Goal: Task Accomplishment & Management: Complete application form

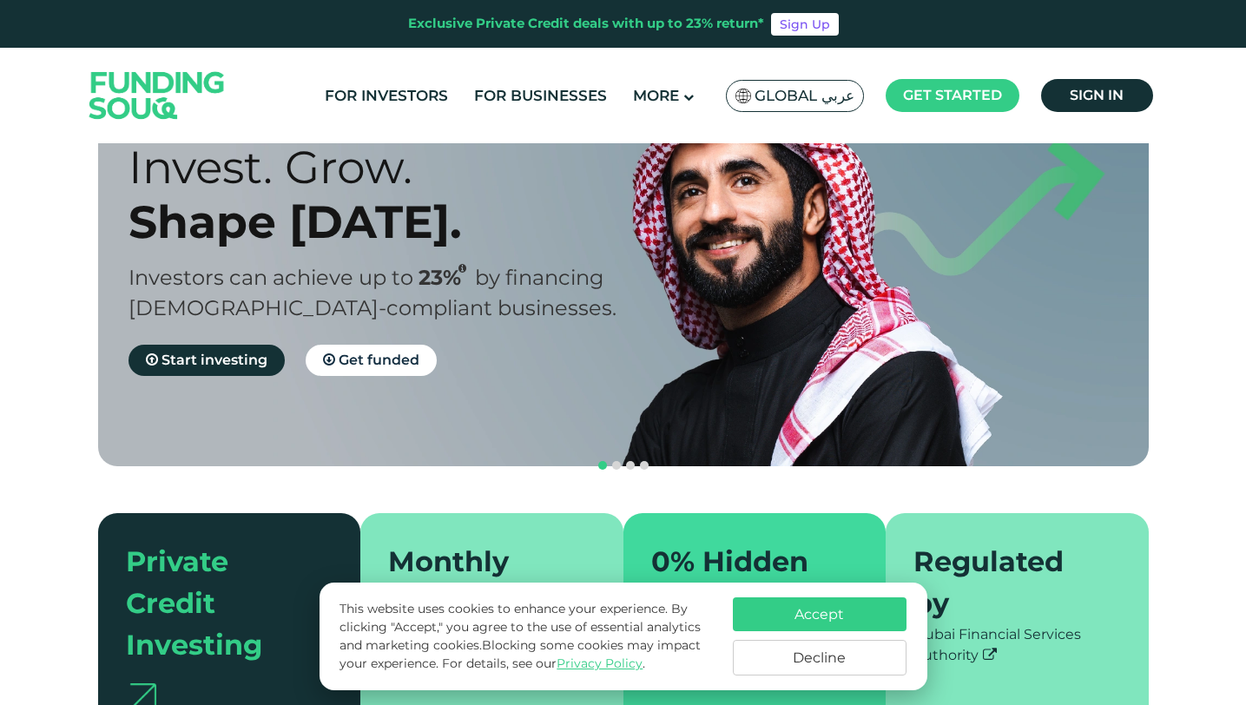
scroll to position [131, 0]
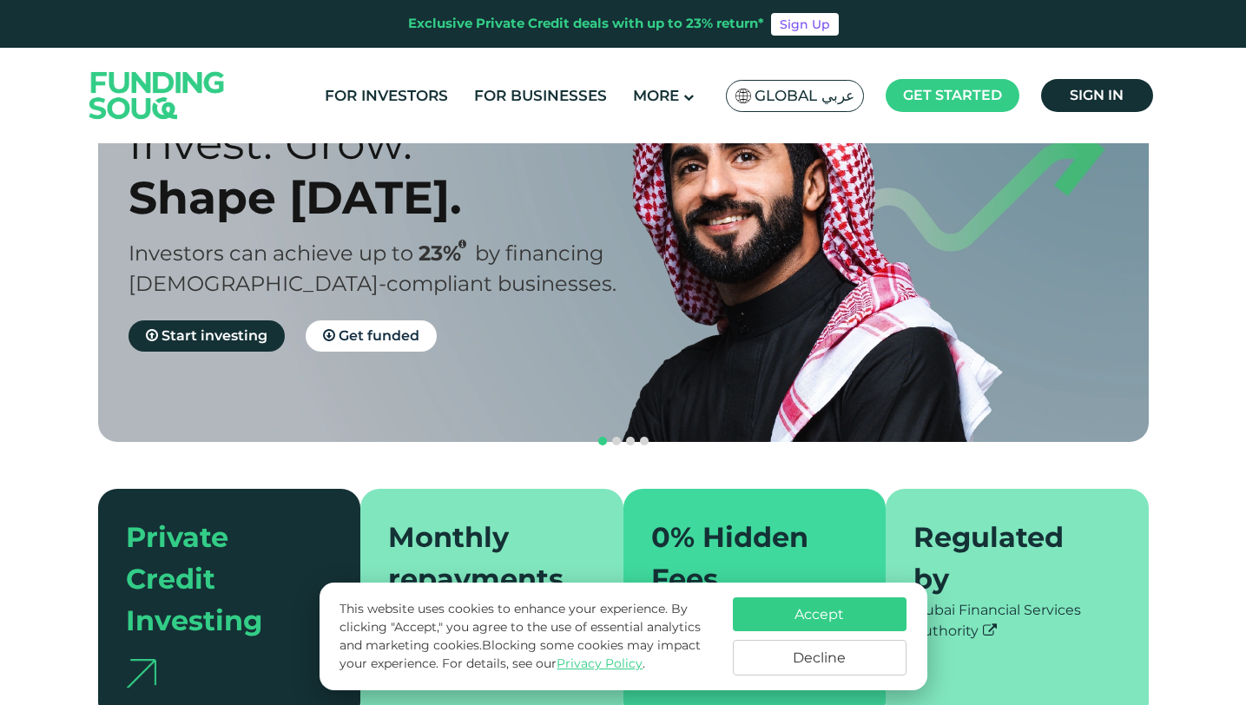
click at [803, 610] on button "Accept" at bounding box center [820, 614] width 174 height 34
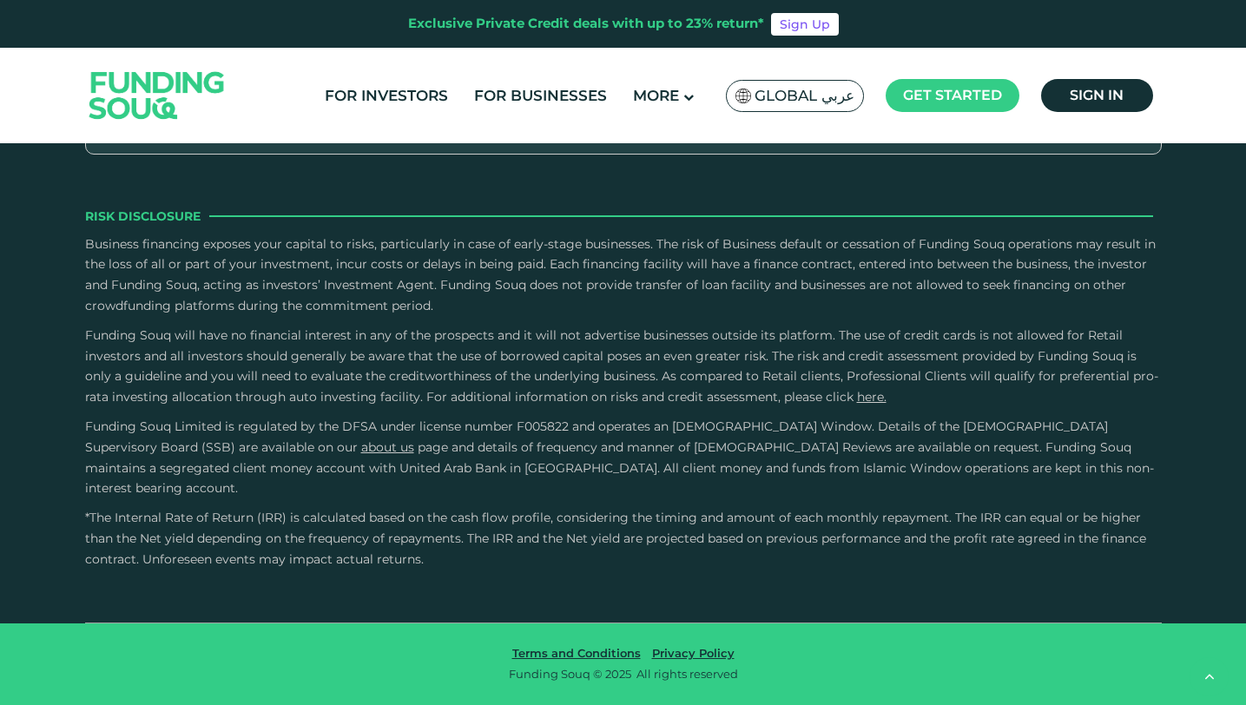
scroll to position [2914, 0]
type tc-range-slider "4"
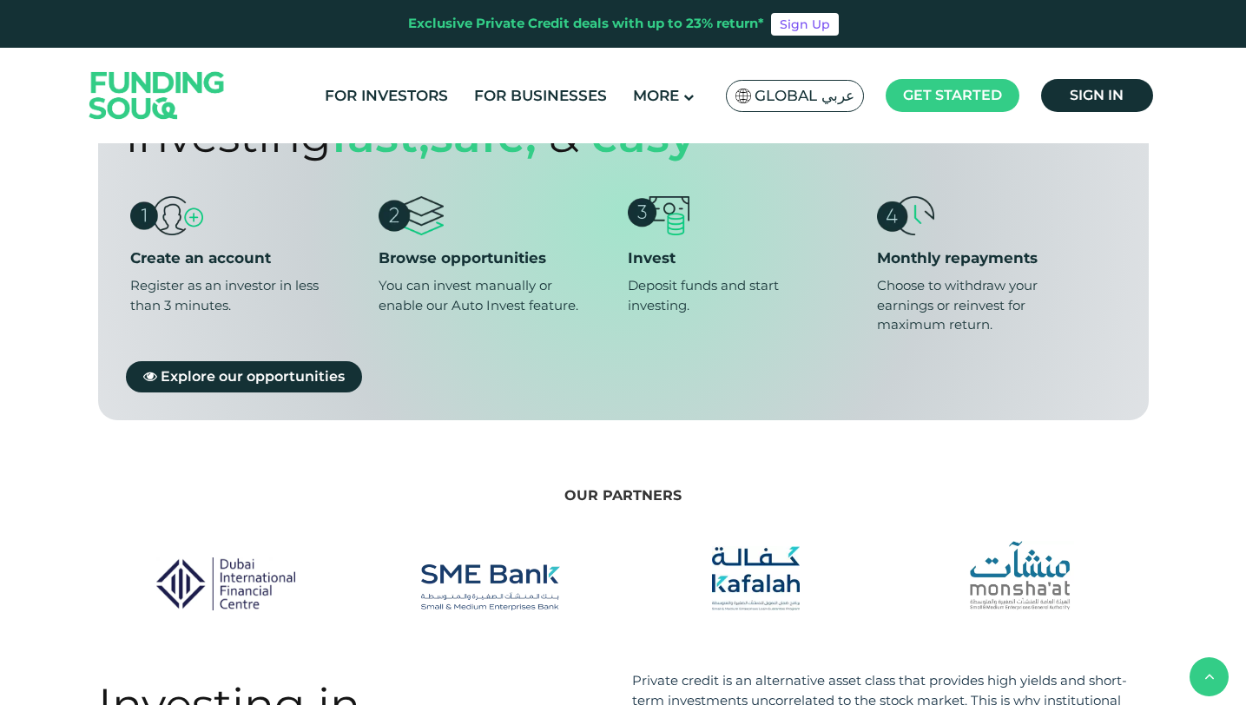
scroll to position [836, 0]
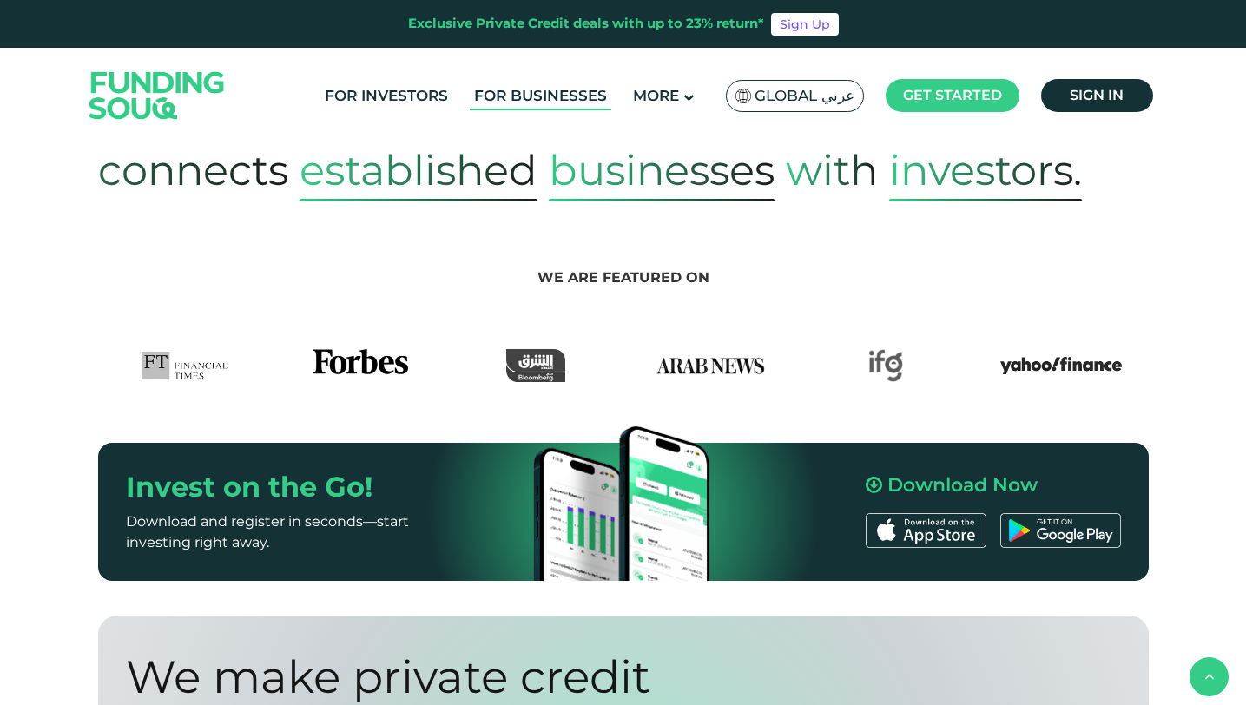
click at [532, 101] on link "For Businesses" at bounding box center [541, 96] width 142 height 29
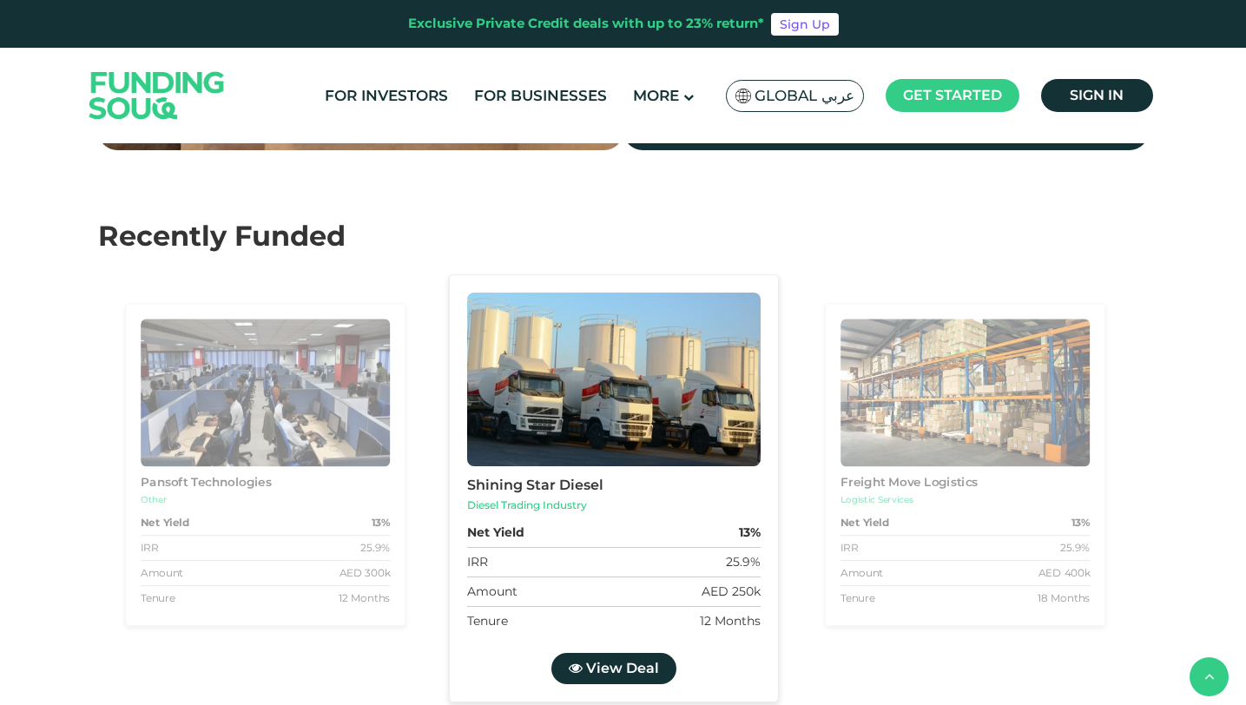
scroll to position [1599, 0]
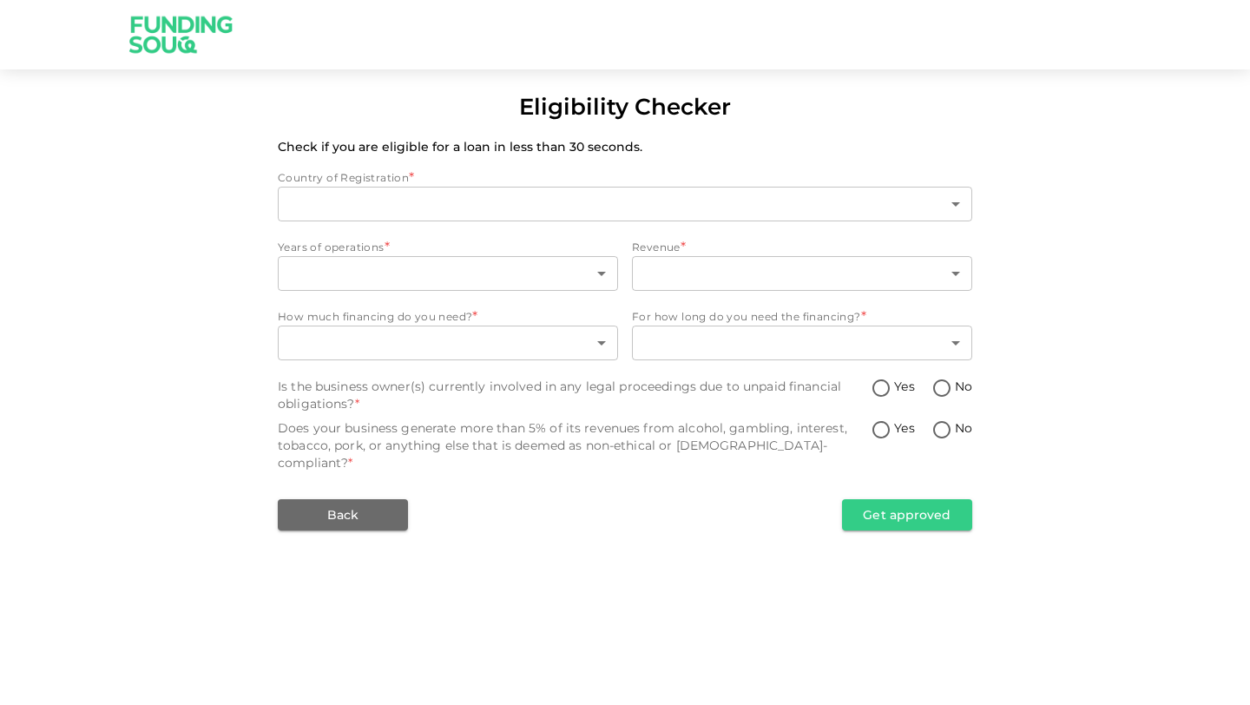
type input "1"
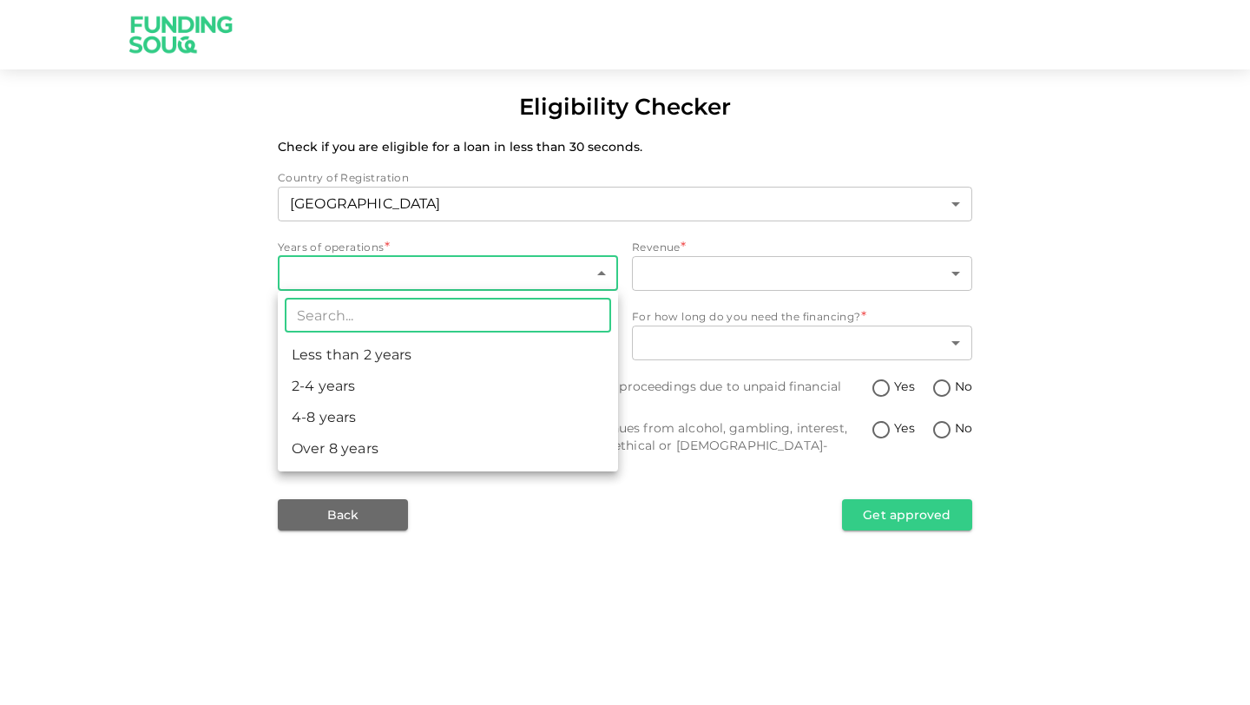
click at [420, 261] on body "Eligibility Checker Check if you are eligible for a loan in less than 30 second…" at bounding box center [625, 352] width 1250 height 705
click at [346, 388] on li "2-4 years" at bounding box center [448, 386] width 340 height 31
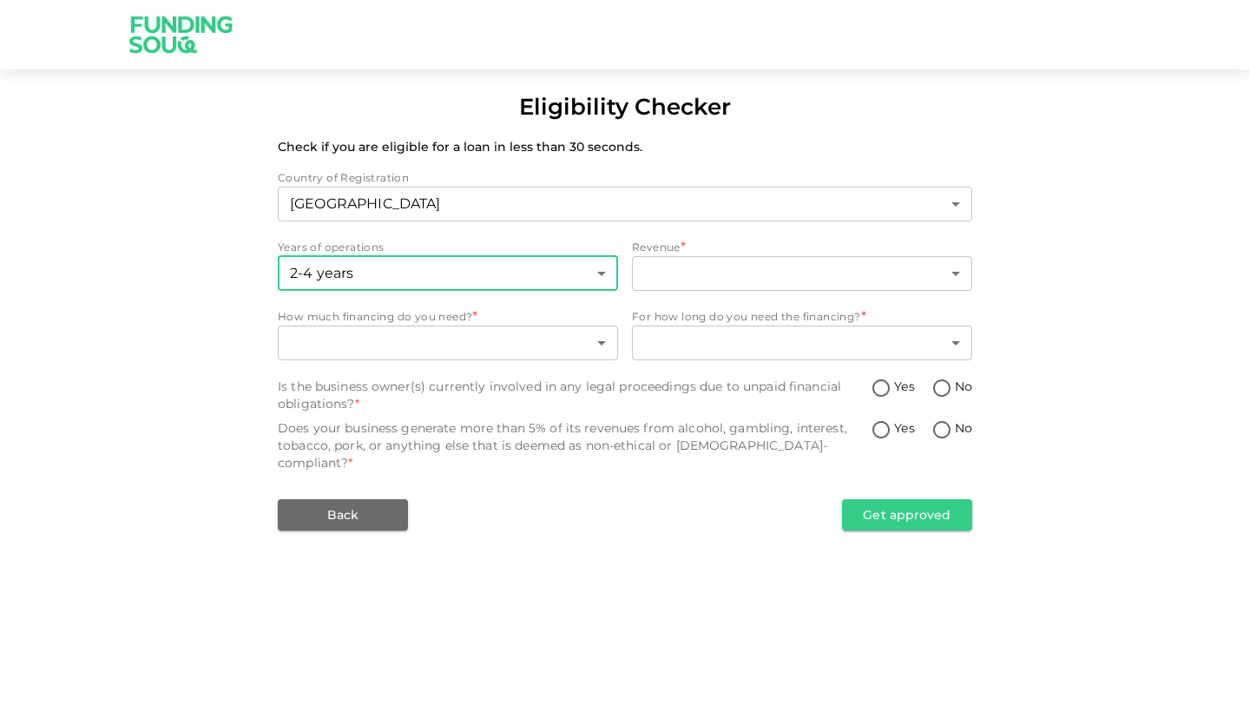
click at [459, 275] on body "Eligibility Checker Check if you are eligible for a loan in less than 30 second…" at bounding box center [625, 352] width 1250 height 705
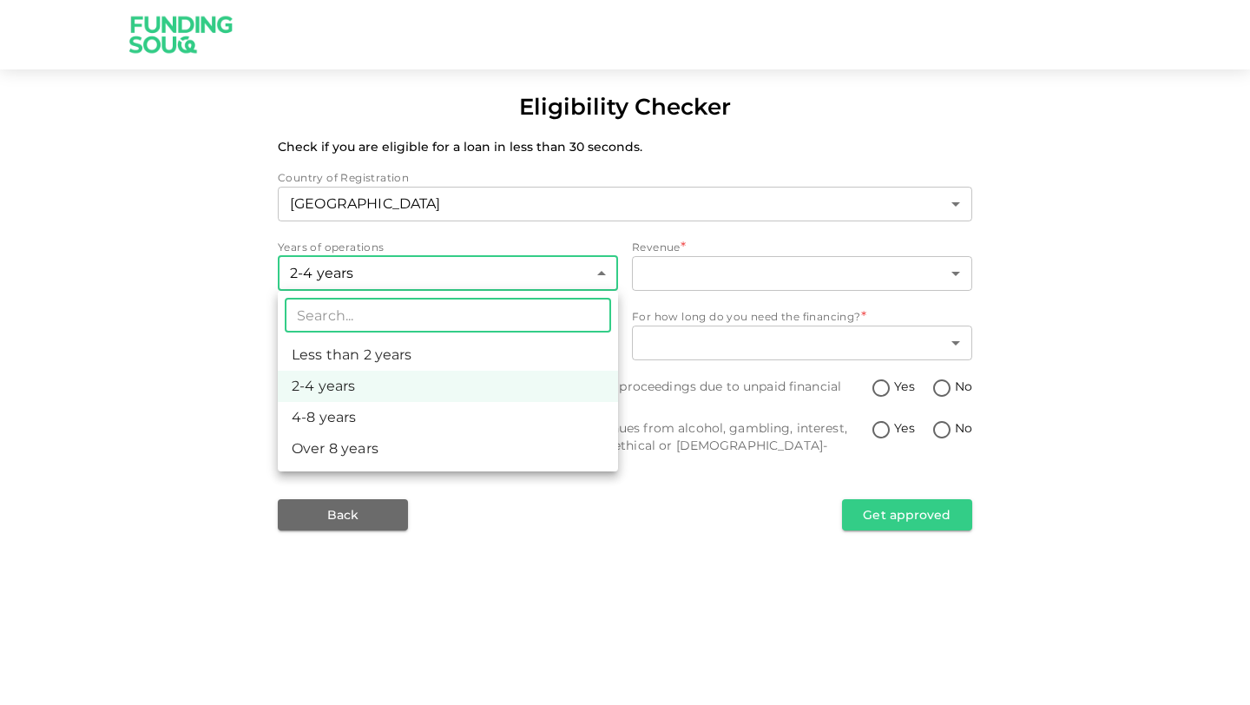
click at [407, 351] on li "Less than 2 years" at bounding box center [448, 354] width 340 height 31
type input "1"
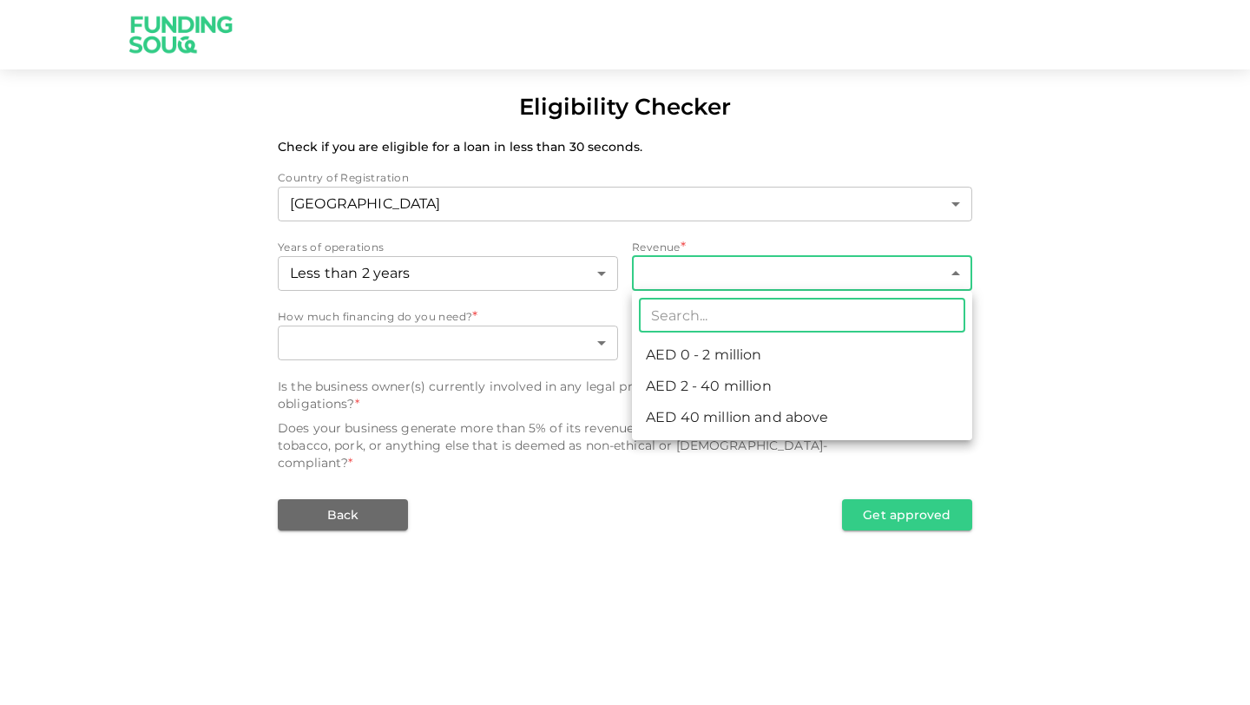
click at [675, 287] on body "Eligibility Checker Check if you are eligible for a loan in less than 30 second…" at bounding box center [625, 352] width 1250 height 705
click at [684, 354] on li "AED 0 - 2 million" at bounding box center [802, 354] width 340 height 31
type input "1"
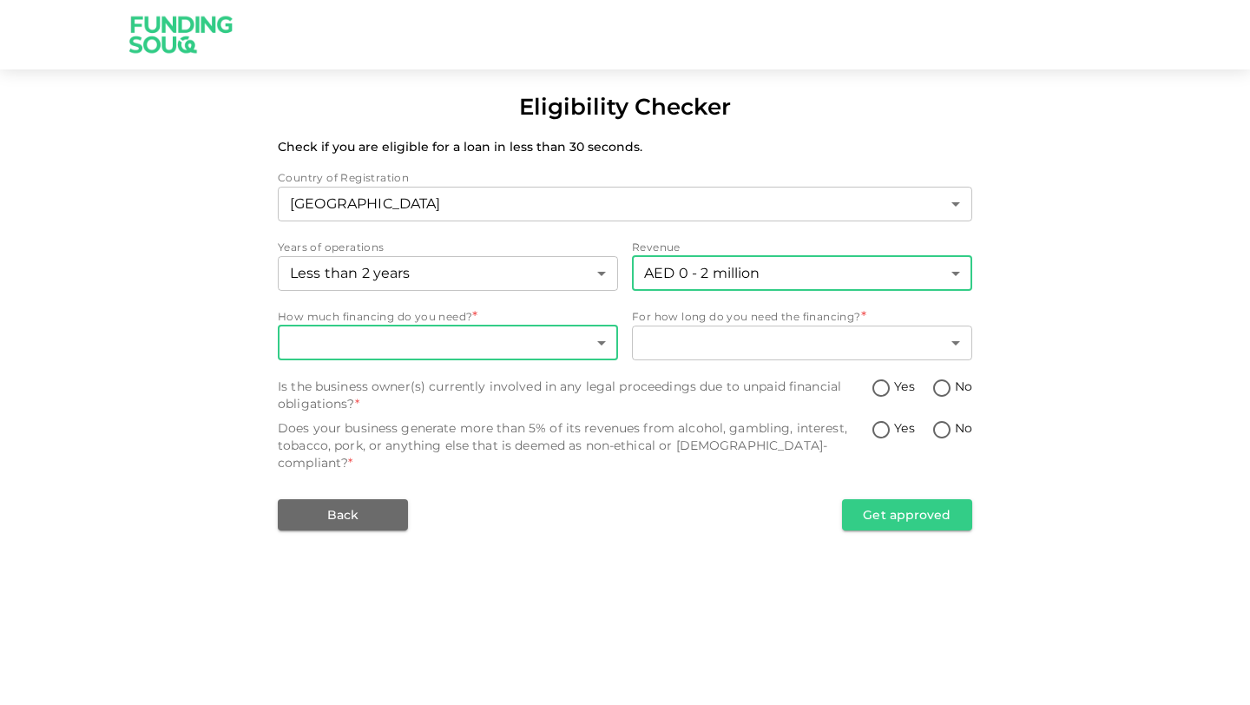
click at [509, 341] on body "Eligibility Checker Check if you are eligible for a loan in less than 30 second…" at bounding box center [625, 352] width 1250 height 705
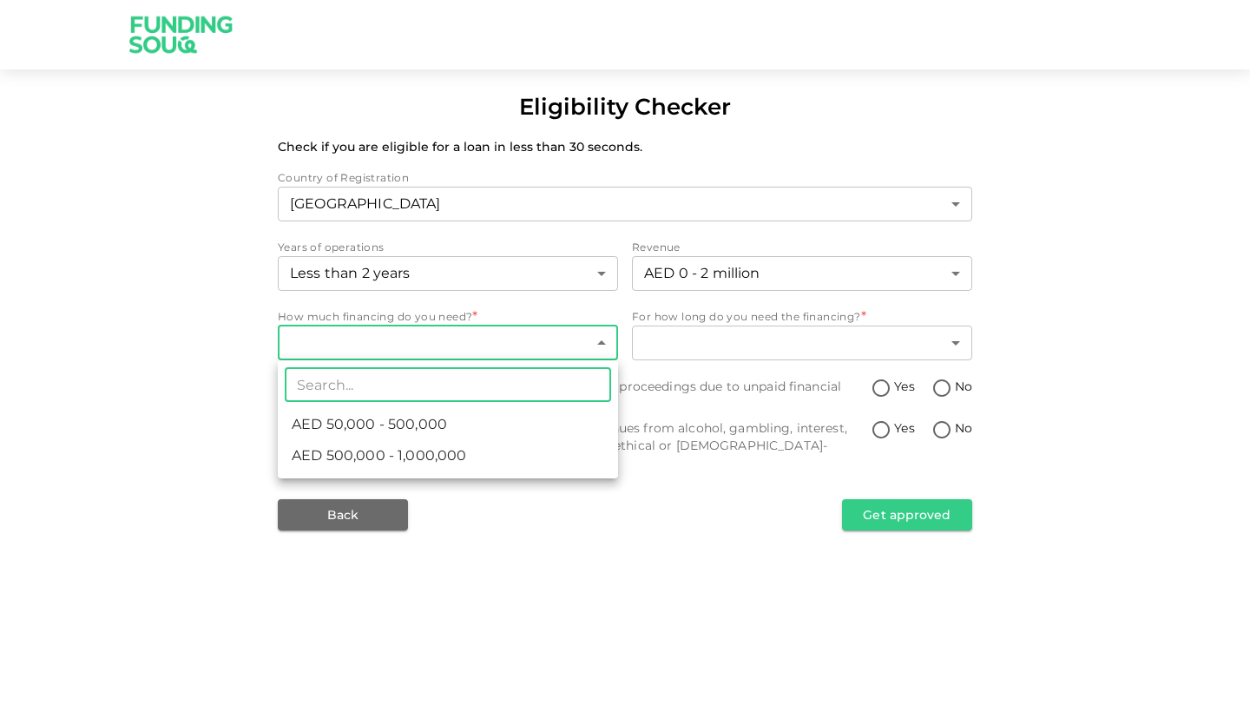
click at [423, 418] on span "AED 50,000 - 500,000" at bounding box center [369, 424] width 155 height 21
type input "1"
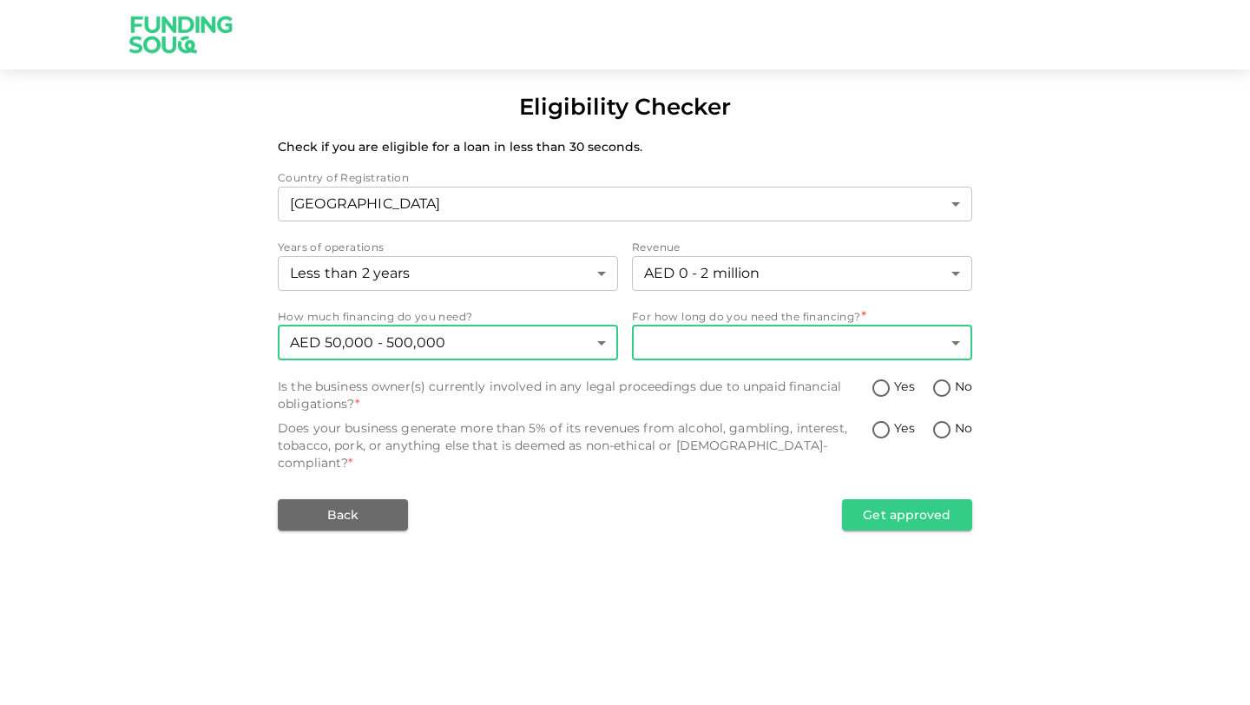
click at [717, 334] on body "Eligibility Checker Check if you are eligible for a loan in less than 30 second…" at bounding box center [625, 352] width 1250 height 705
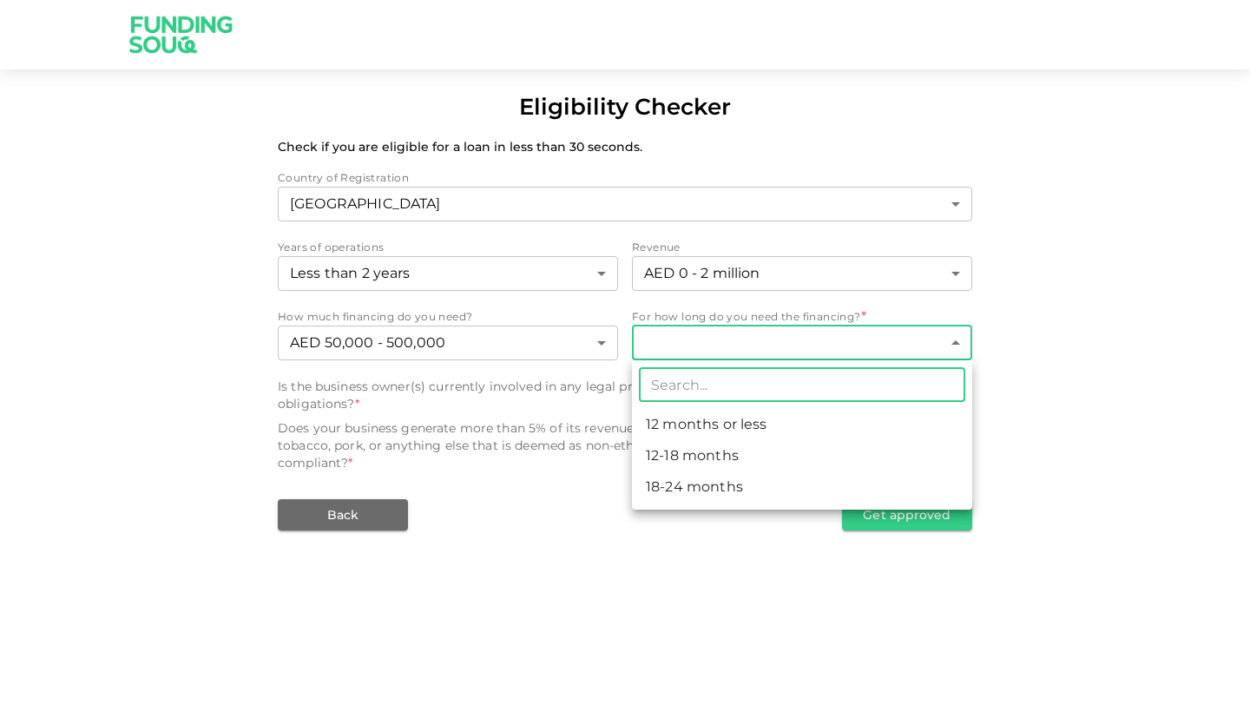
click at [689, 421] on li "12 months or less" at bounding box center [802, 424] width 340 height 31
type input "1"
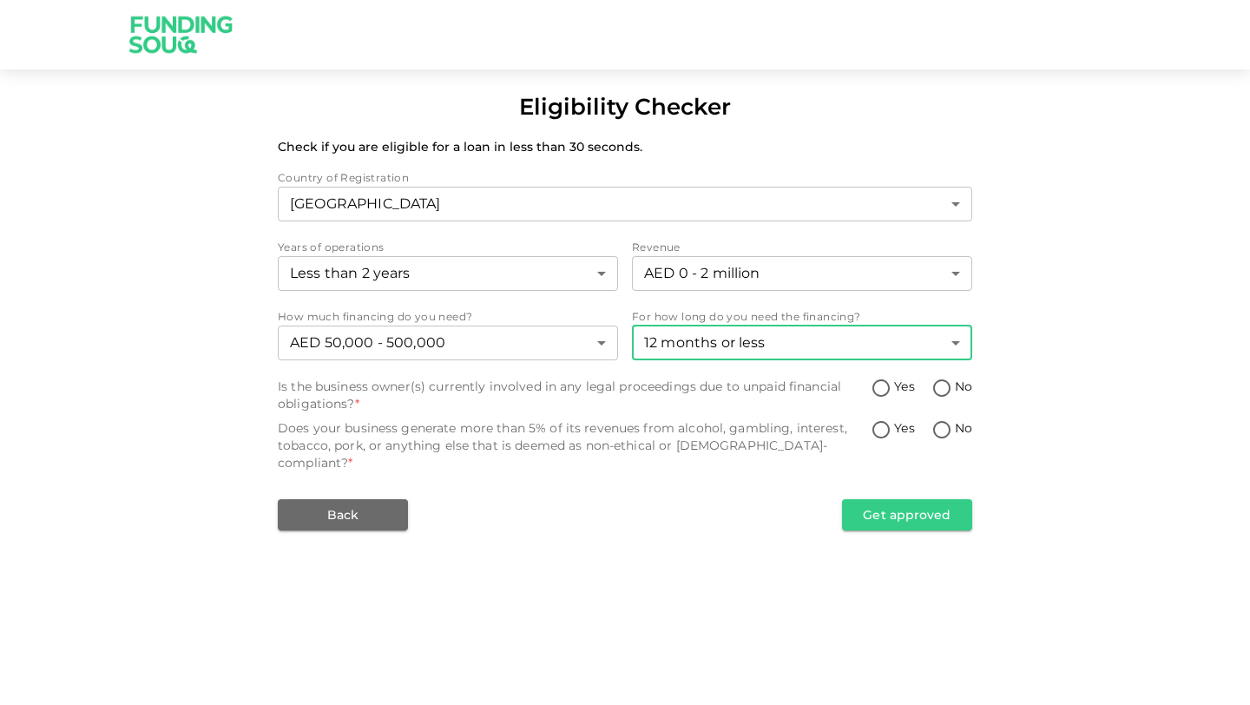
click at [932, 390] on input "No" at bounding box center [942, 389] width 26 height 23
radio input "true"
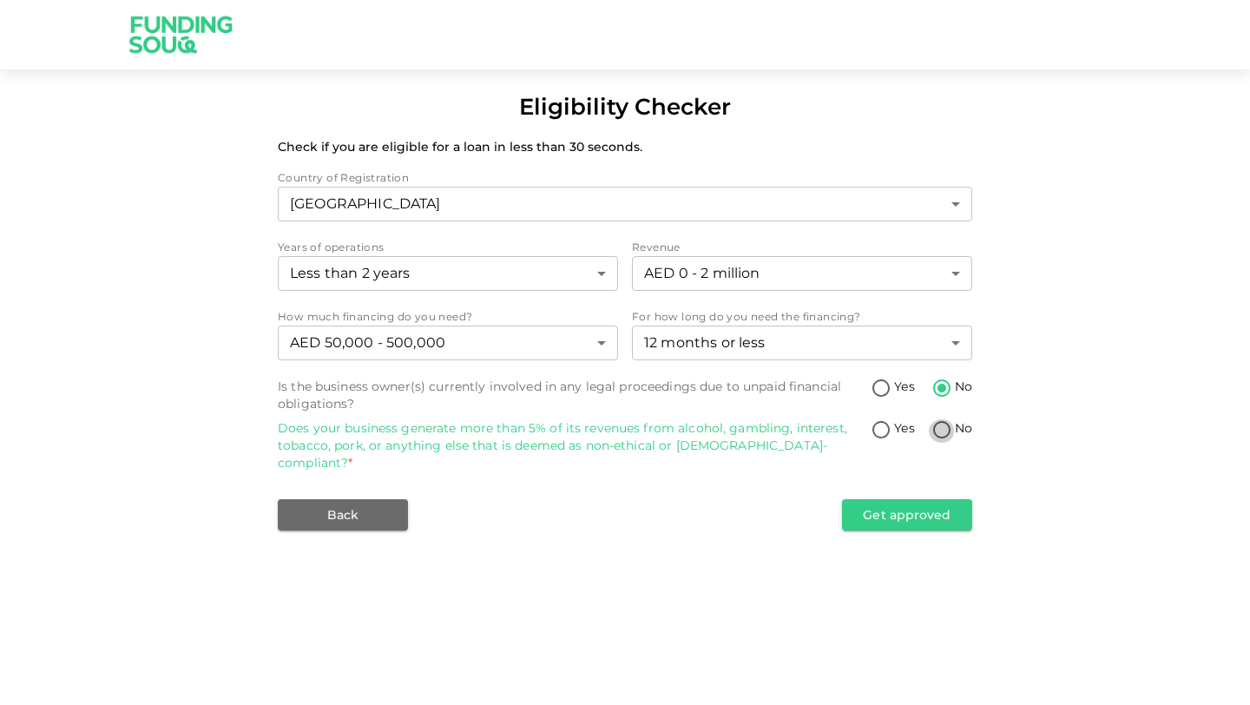
click at [941, 425] on input "No" at bounding box center [942, 430] width 26 height 23
radio input "true"
click at [558, 293] on div "Less than 2 years 1 ​" at bounding box center [448, 275] width 340 height 38
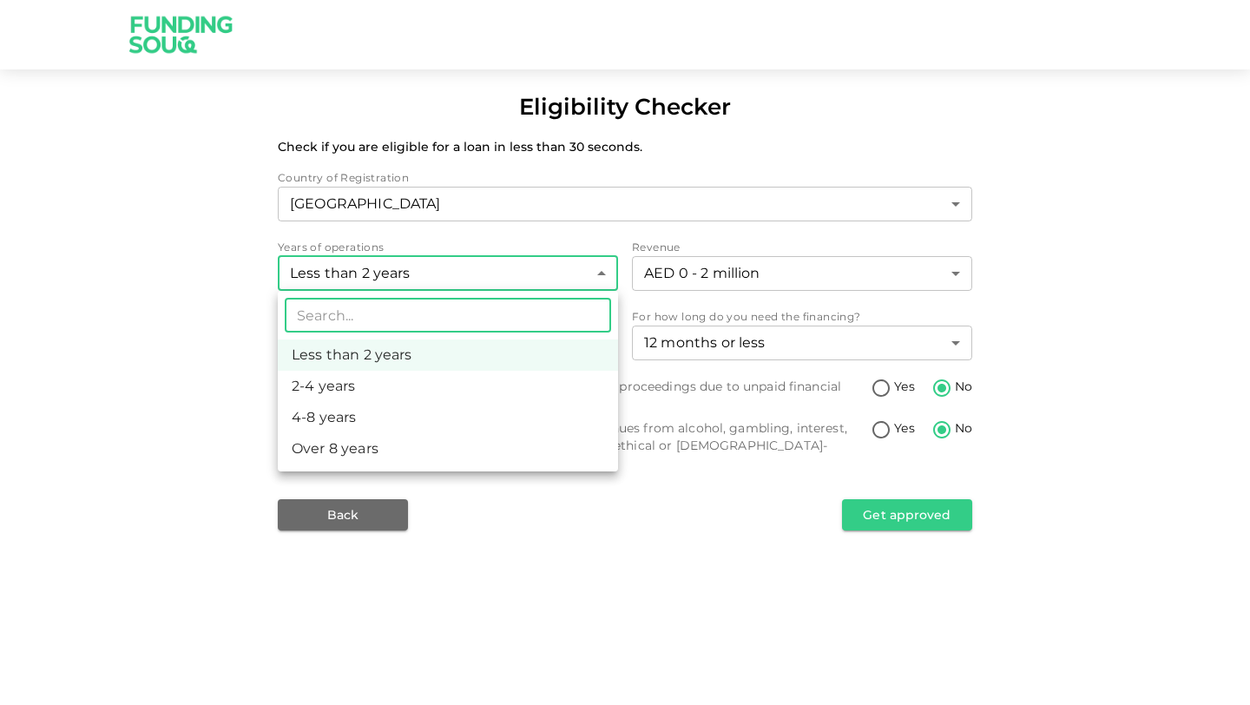
click at [532, 279] on body "Eligibility Checker Check if you are eligible for a loan in less than 30 second…" at bounding box center [625, 352] width 1250 height 705
click at [389, 375] on li "2-4 years" at bounding box center [448, 386] width 340 height 31
type input "2"
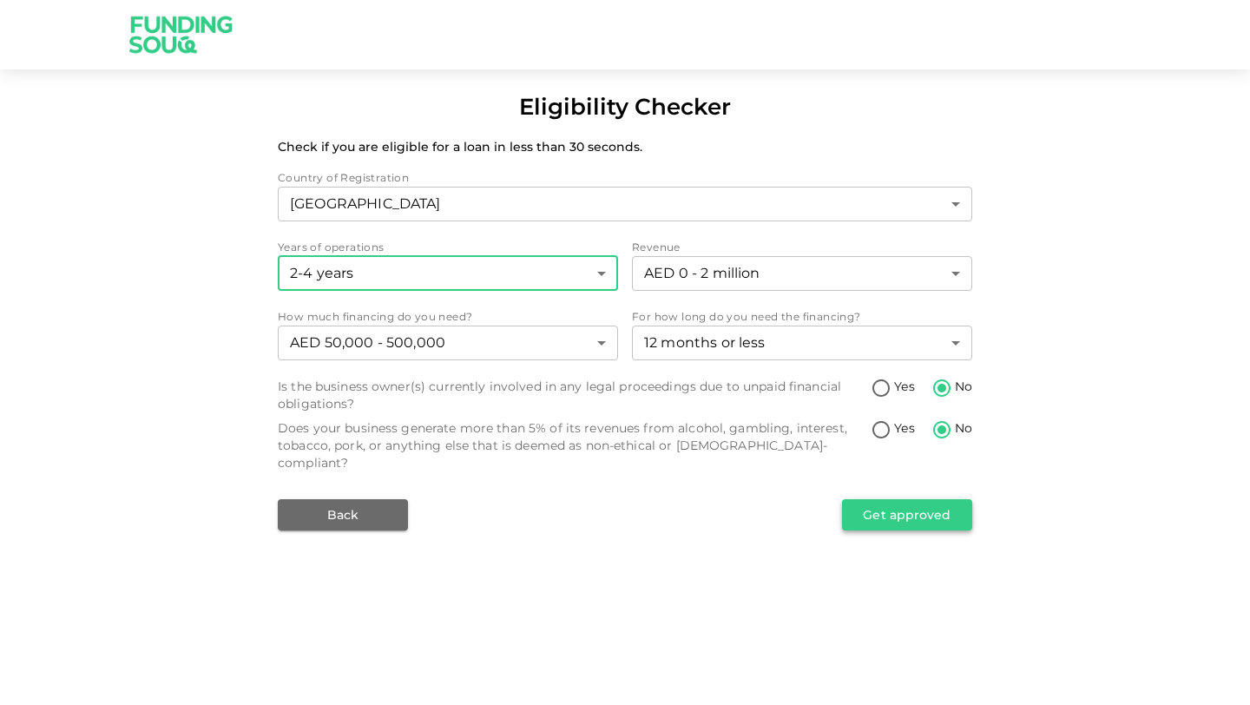
click at [946, 504] on button "Get approved" at bounding box center [907, 514] width 130 height 31
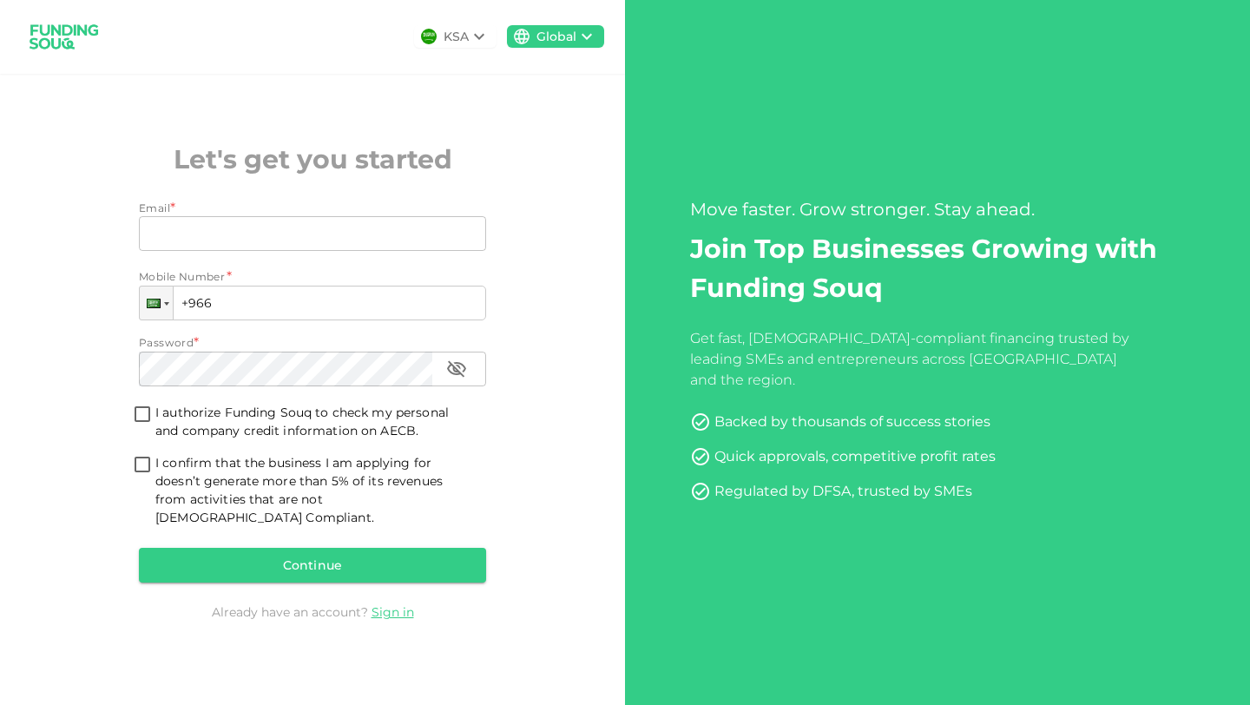
click at [476, 36] on icon at bounding box center [479, 37] width 10 height 6
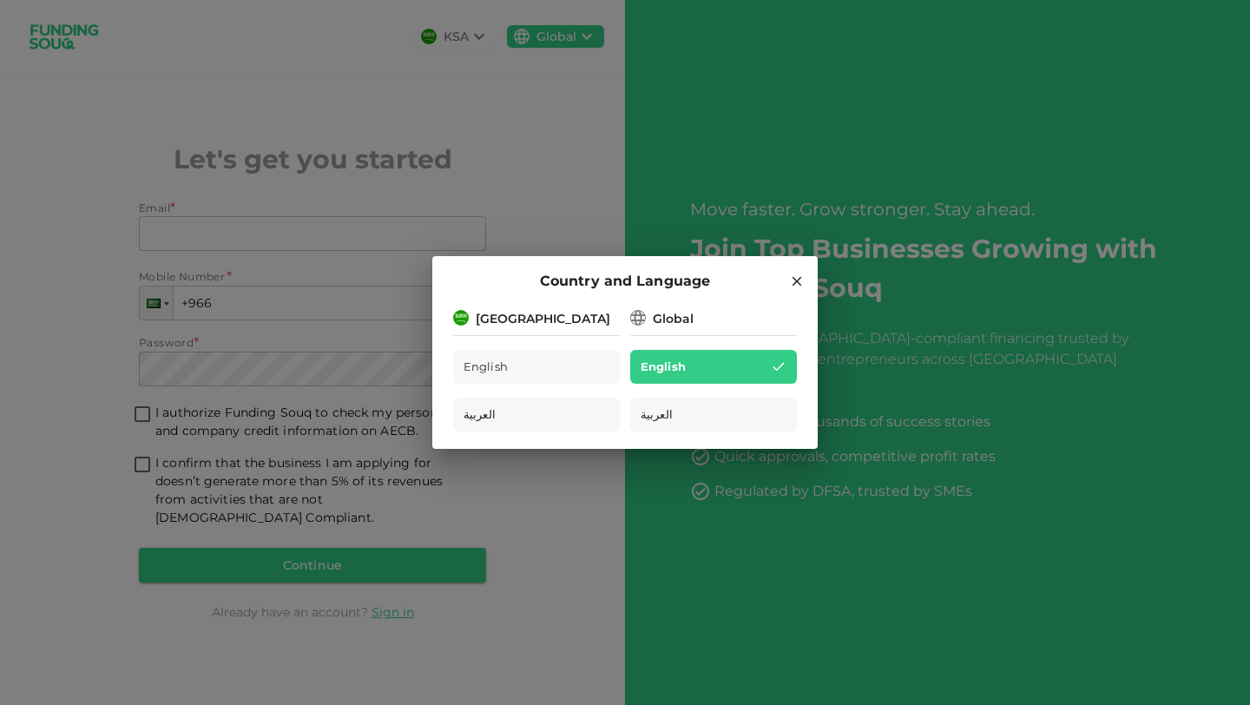
click at [504, 328] on hr at bounding box center [536, 332] width 167 height 8
click at [499, 320] on div "[GEOGRAPHIC_DATA]" at bounding box center [543, 319] width 135 height 18
click at [795, 287] on icon at bounding box center [797, 281] width 16 height 16
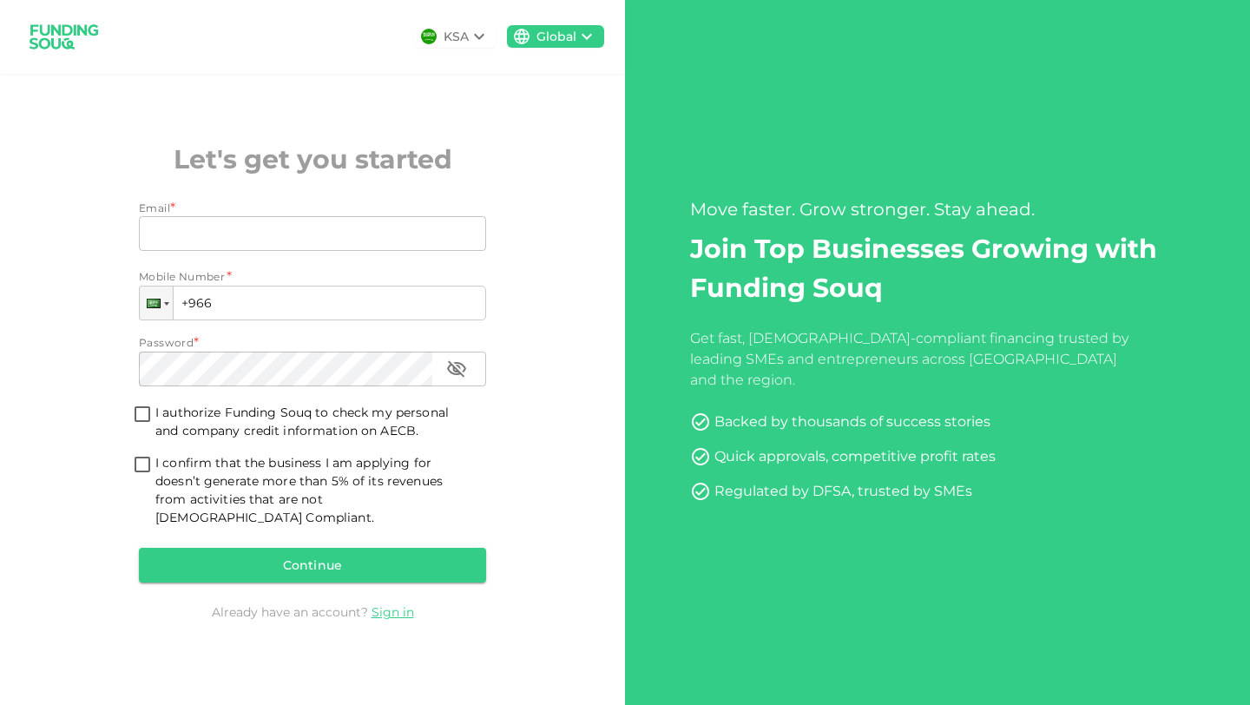
click at [480, 37] on icon at bounding box center [479, 37] width 10 height 6
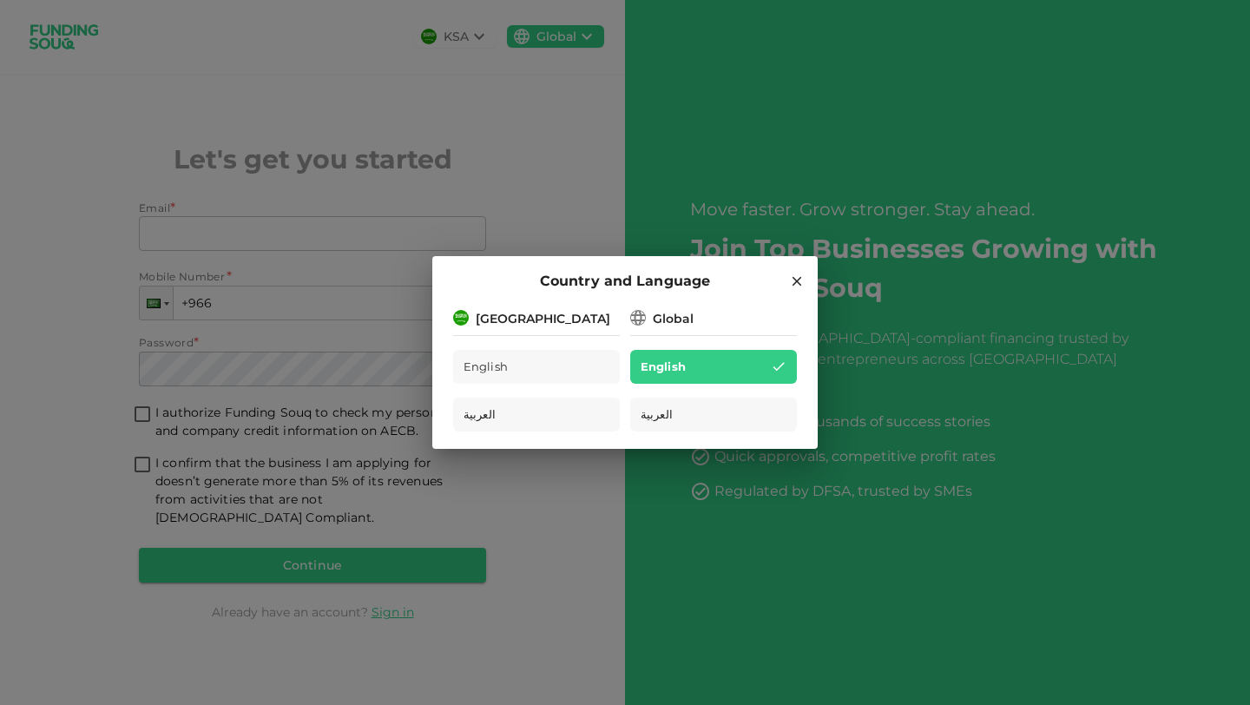
click at [645, 319] on icon at bounding box center [637, 317] width 17 height 17
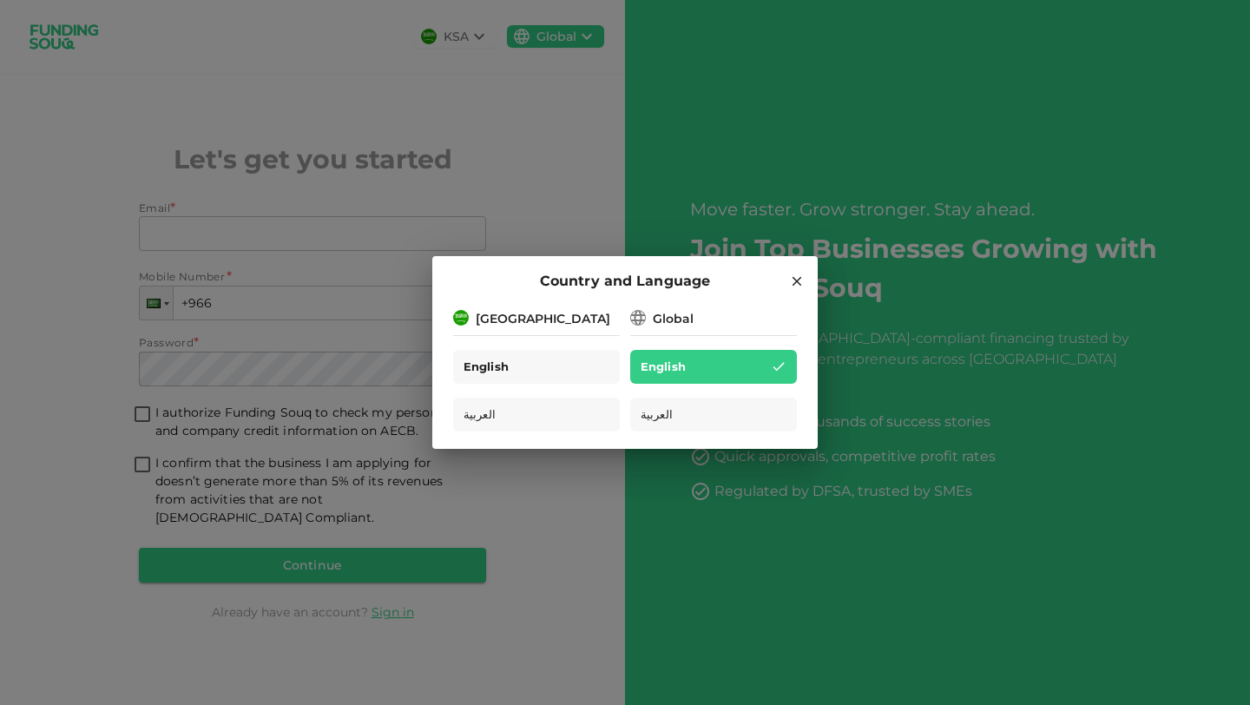
click at [484, 365] on span "English" at bounding box center [486, 367] width 45 height 20
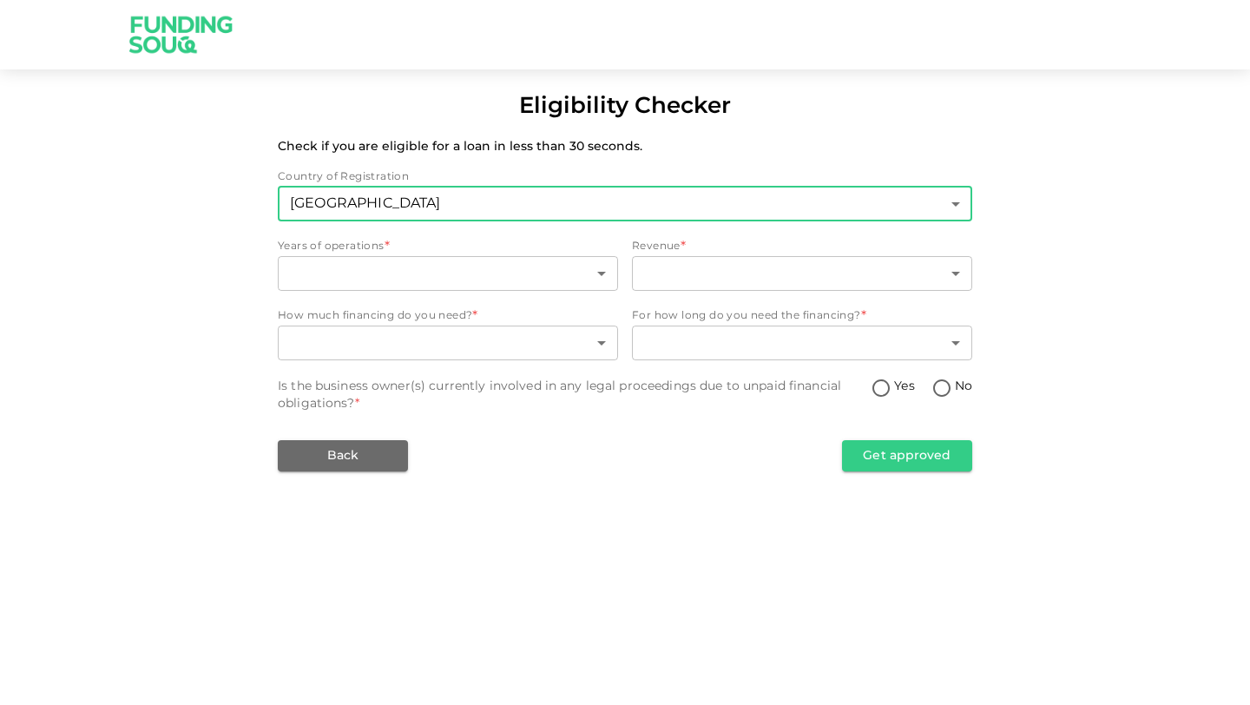
click at [537, 202] on body "Eligibility Checker Check if you are eligible for a loan in less than 30 second…" at bounding box center [625, 352] width 1250 height 705
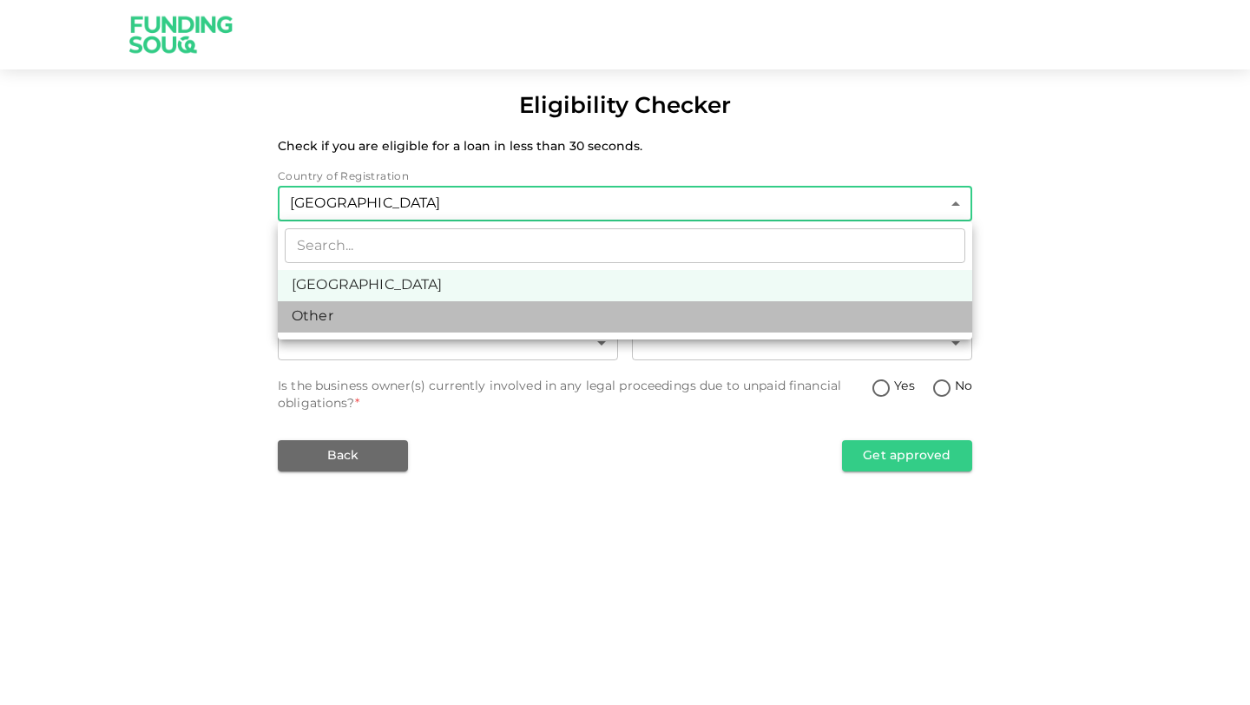
click at [360, 308] on li "Other" at bounding box center [625, 316] width 695 height 31
type input "3"
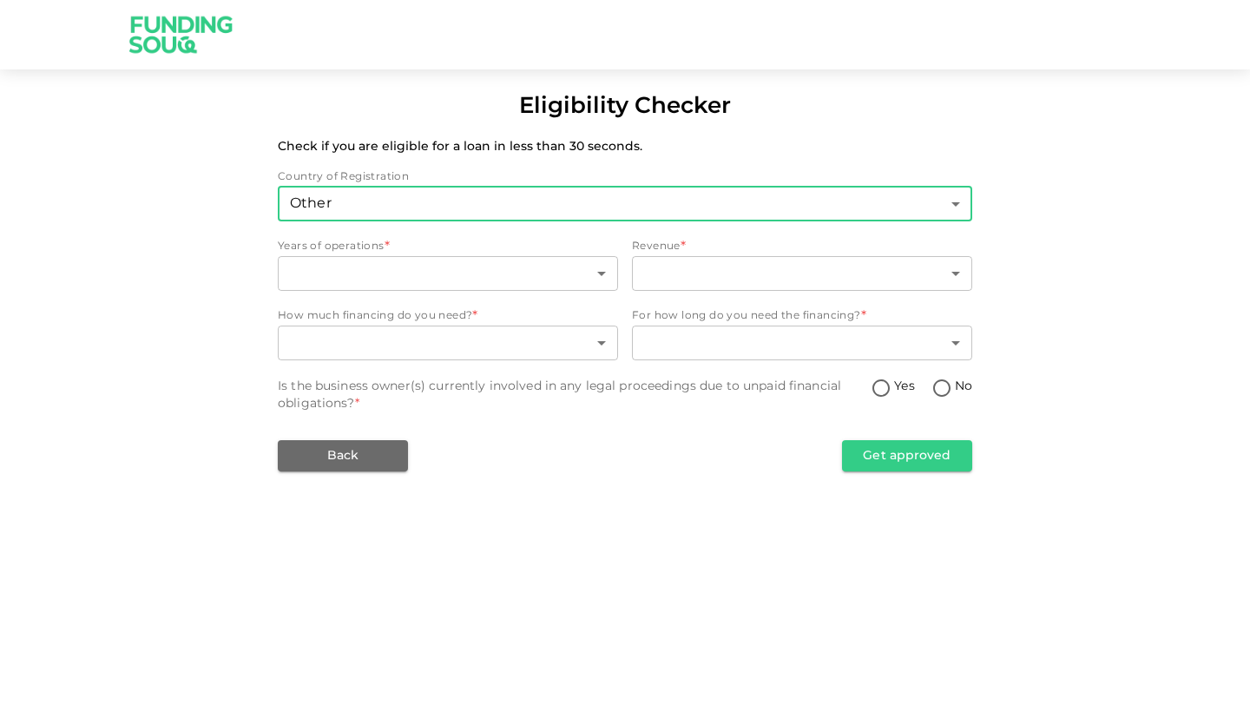
click at [369, 209] on body "Eligibility Checker Check if you are eligible for a loan in less than 30 second…" at bounding box center [625, 352] width 1250 height 705
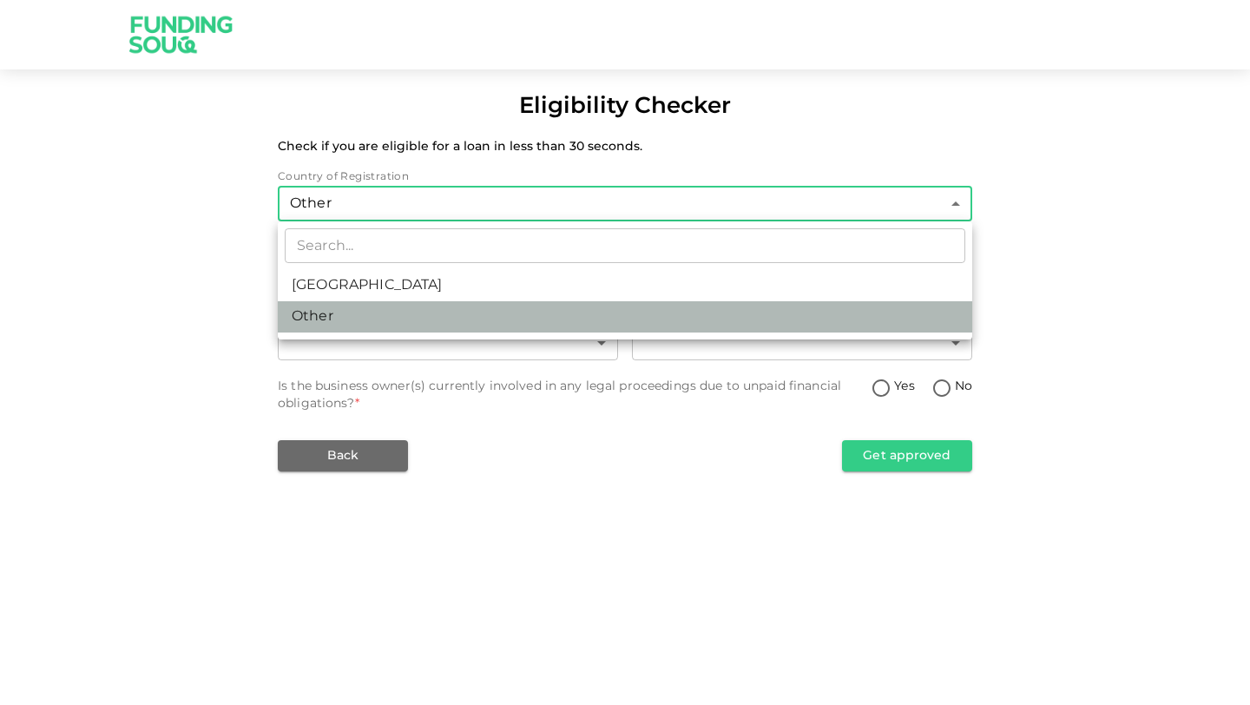
click at [326, 305] on li "Other" at bounding box center [625, 316] width 695 height 31
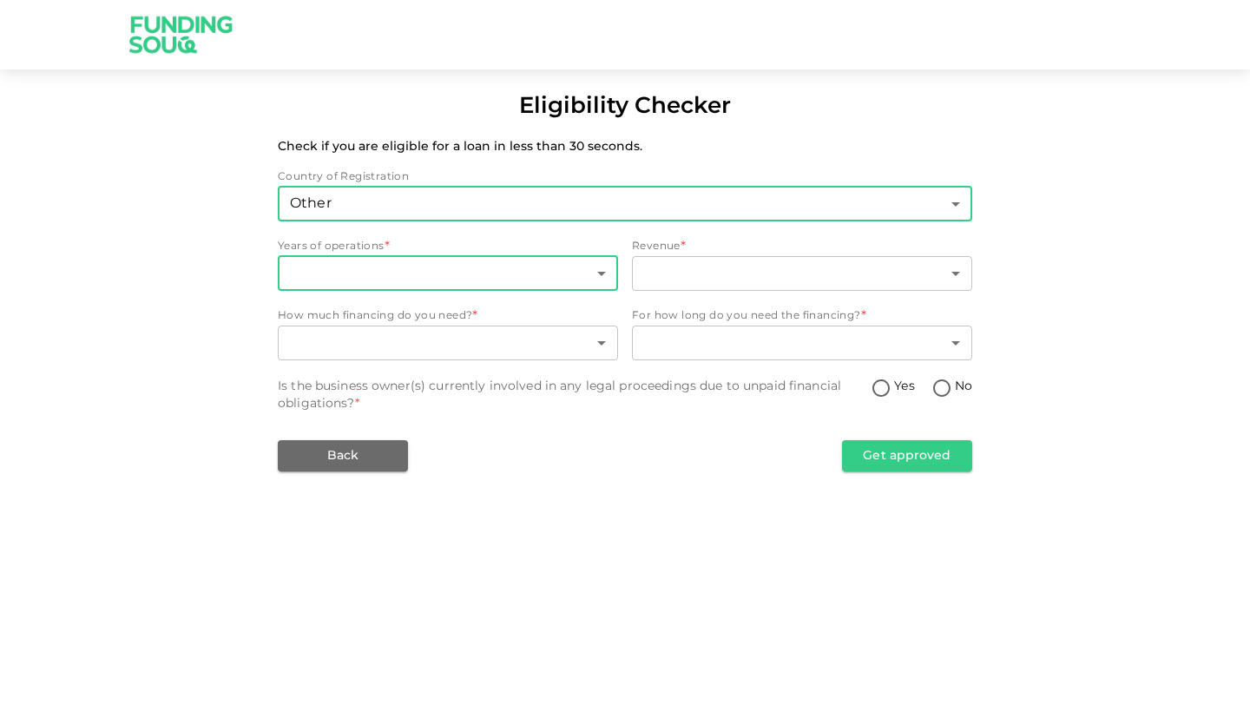
click at [356, 272] on body "Eligibility Checker Check if you are eligible for a loan in less than 30 second…" at bounding box center [625, 352] width 1250 height 705
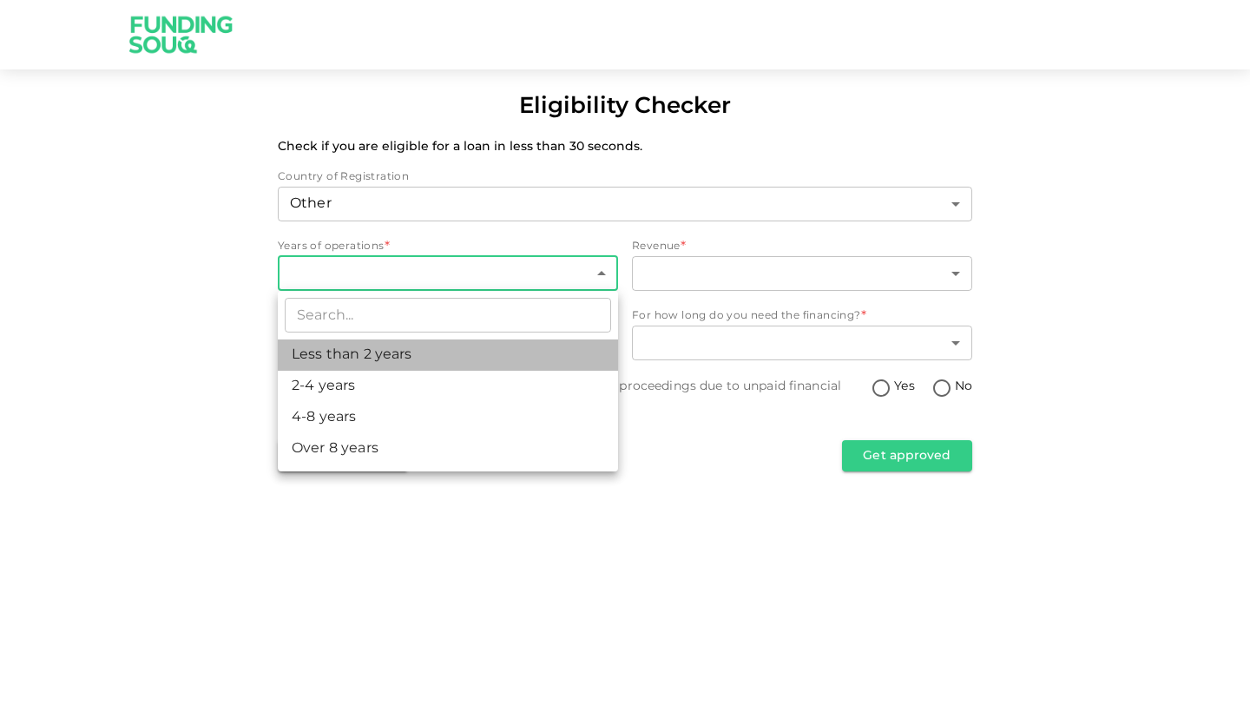
click at [317, 354] on li "Less than 2 years" at bounding box center [448, 354] width 340 height 31
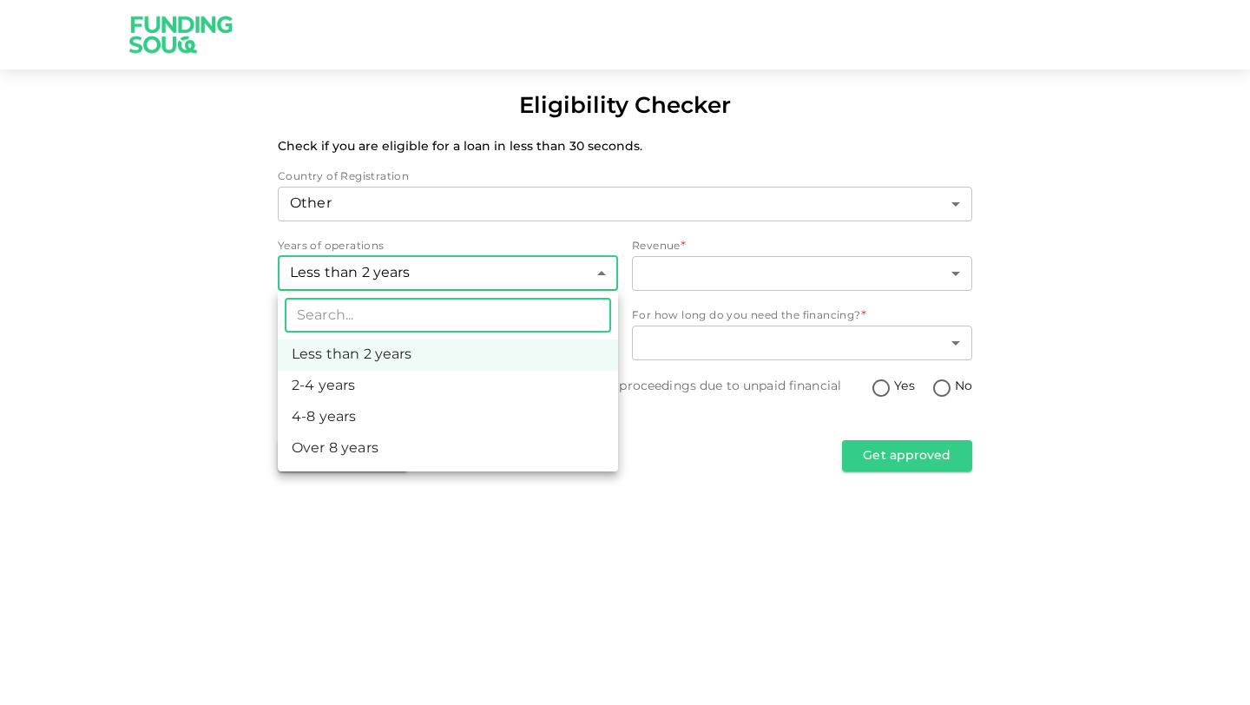
click at [425, 286] on body "Eligibility Checker Check if you are eligible for a loan in less than 30 second…" at bounding box center [625, 352] width 1250 height 705
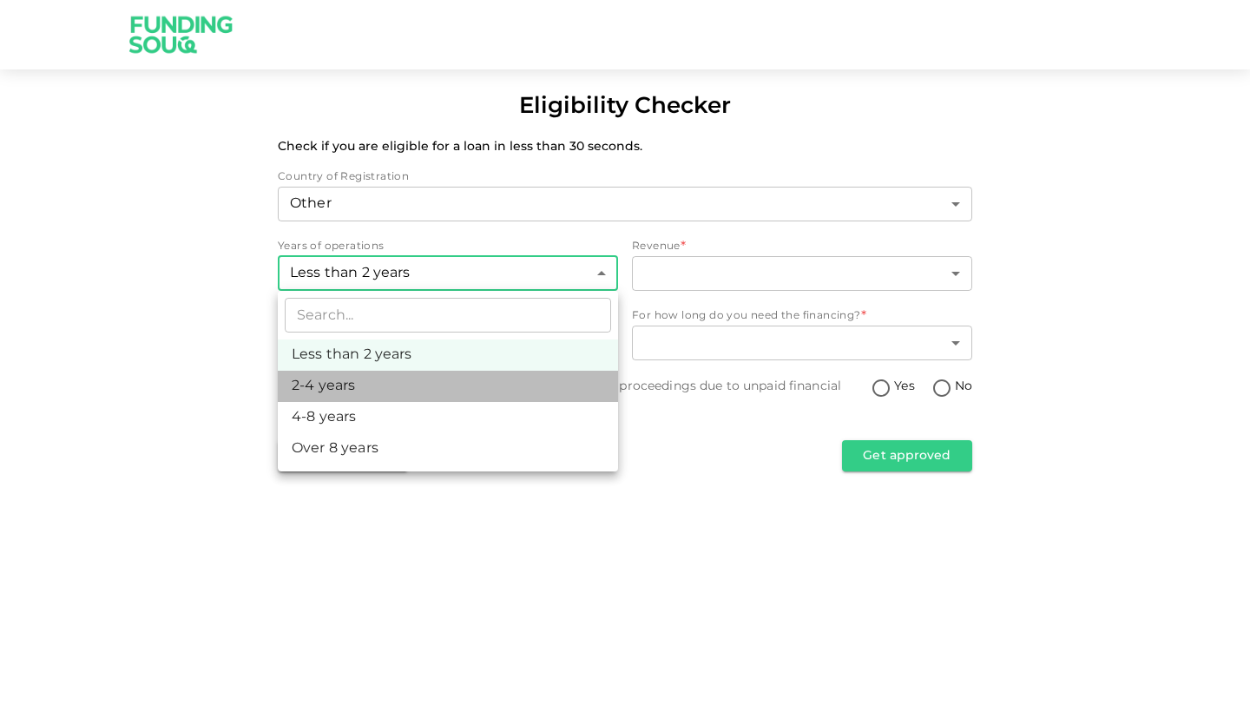
click at [363, 376] on li "2-4 years" at bounding box center [448, 386] width 340 height 31
type input "2"
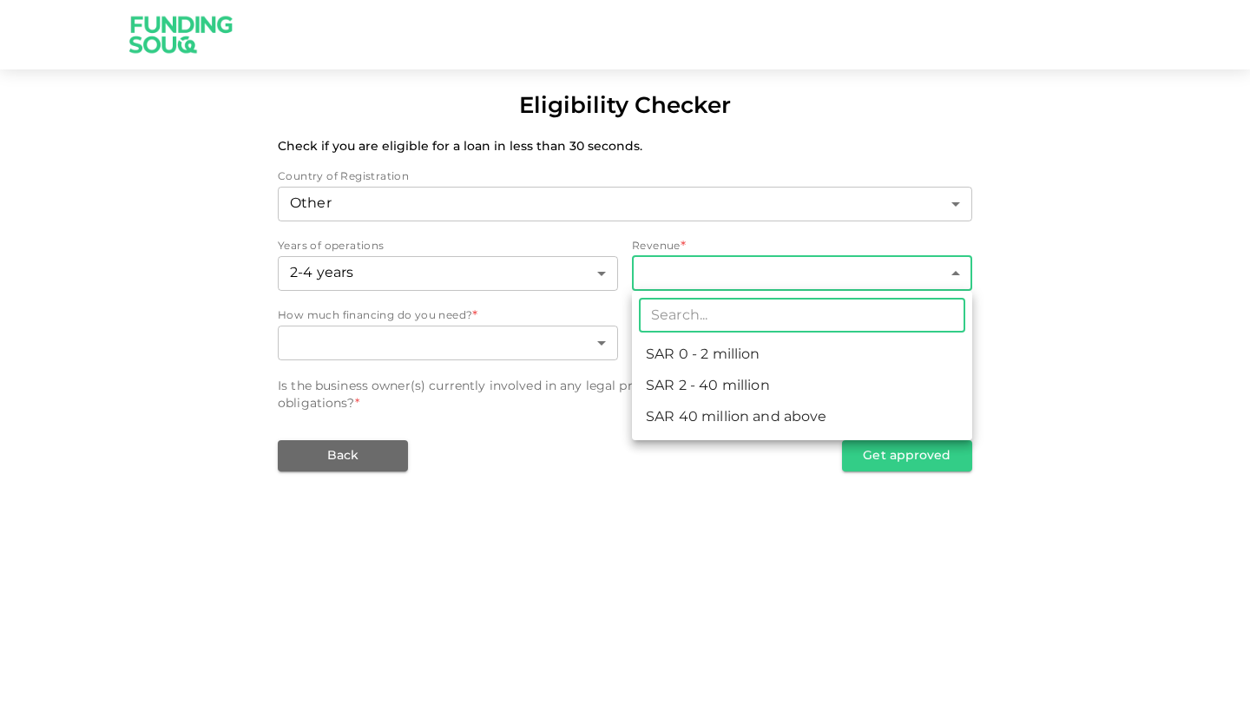
click at [689, 290] on body "Eligibility Checker Check if you are eligible for a loan in less than 30 second…" at bounding box center [625, 352] width 1250 height 705
click at [675, 339] on li "ʢ 0 - 2 million" at bounding box center [802, 354] width 340 height 31
type input "1"
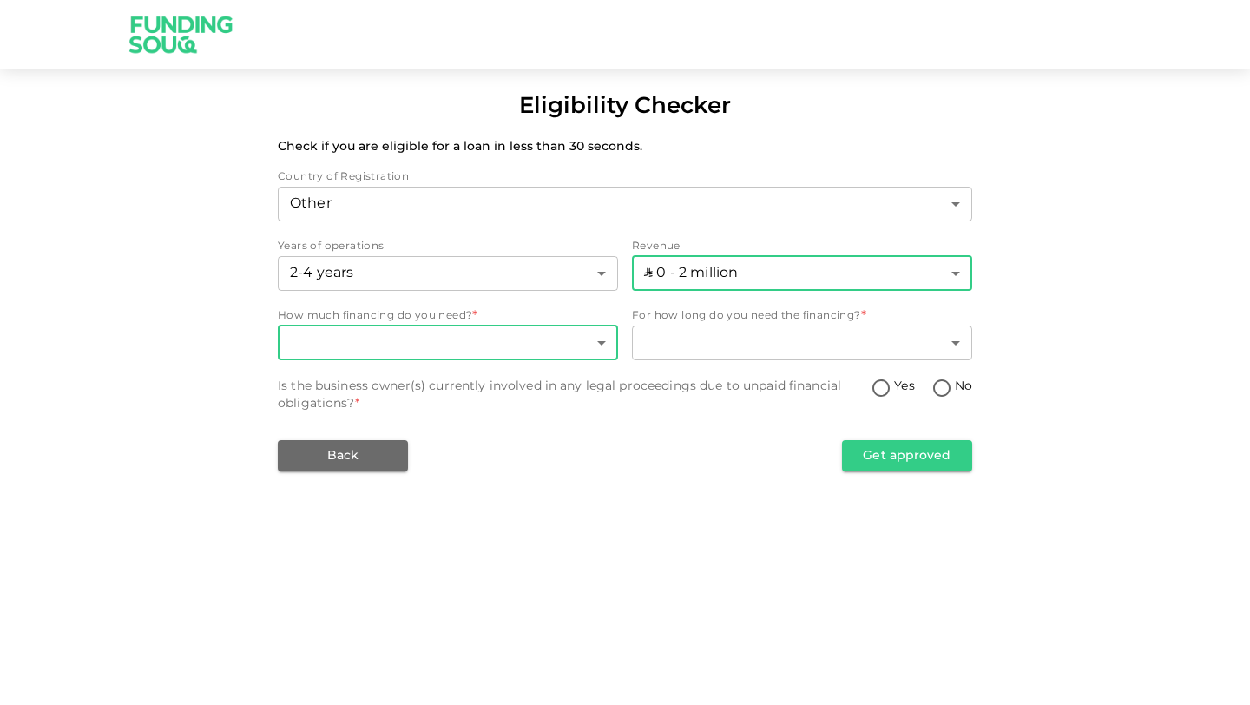
click at [461, 346] on body "Eligibility Checker Check if you are eligible for a loan in less than 30 second…" at bounding box center [625, 352] width 1250 height 705
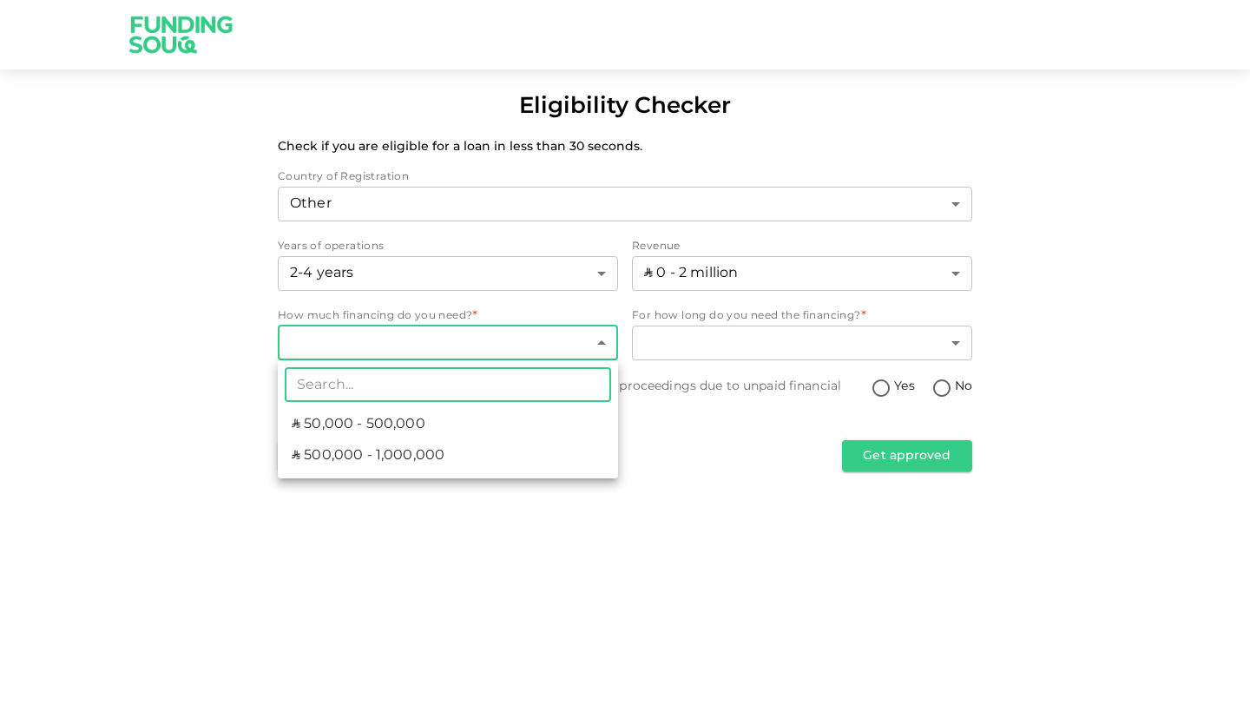
click at [368, 425] on span "ʢ 50,000 - 500,000" at bounding box center [359, 424] width 134 height 21
type input "1"
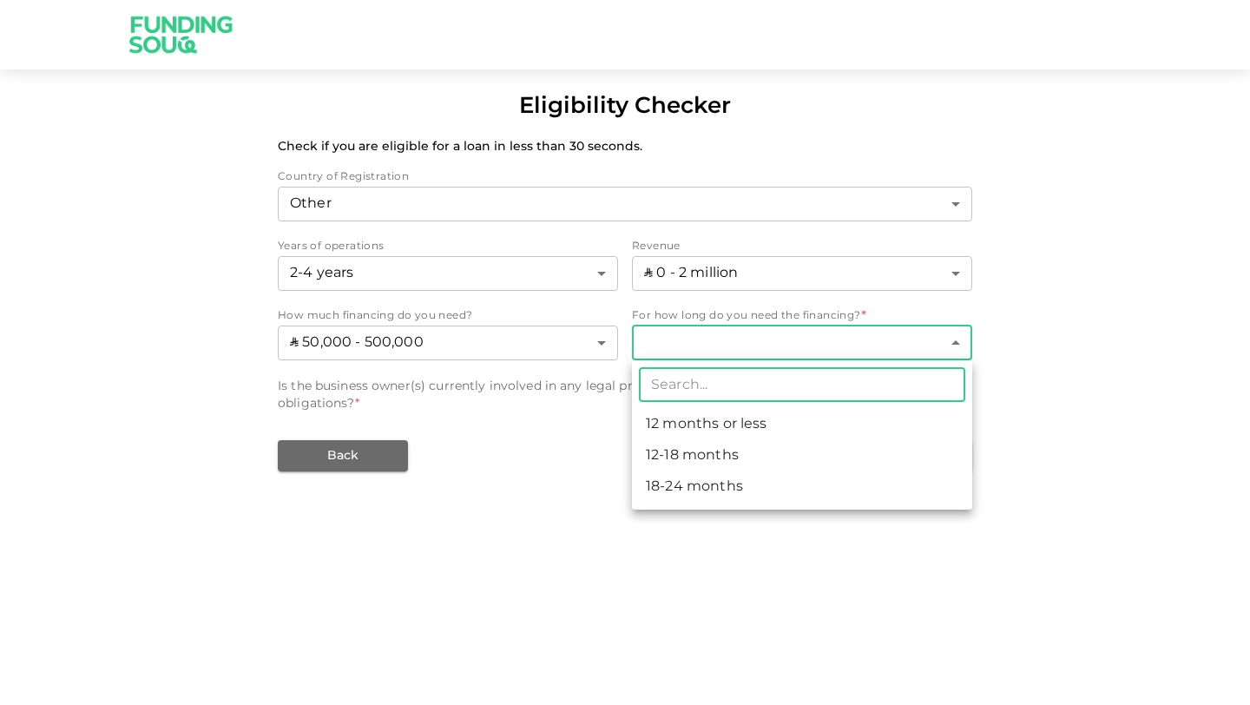
click at [654, 354] on body "Eligibility Checker Check if you are eligible for a loan in less than 30 second…" at bounding box center [625, 352] width 1250 height 705
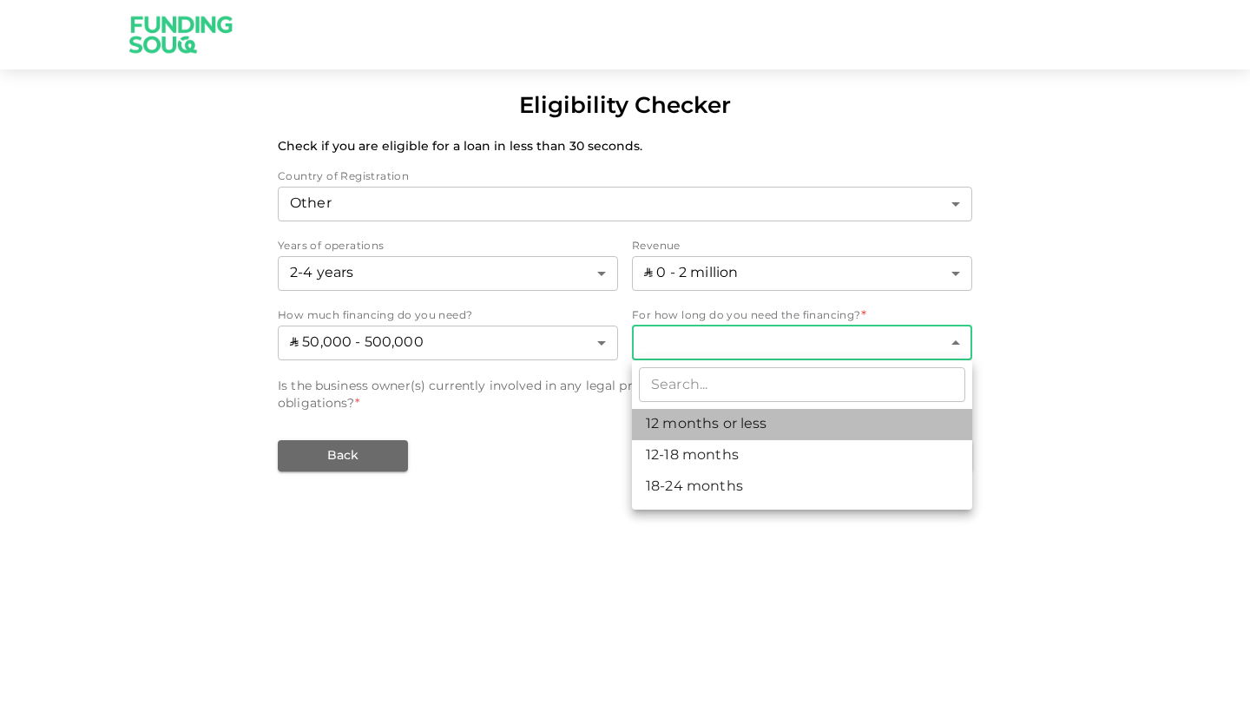
click at [665, 416] on li "12 months or less" at bounding box center [802, 424] width 340 height 31
type input "1"
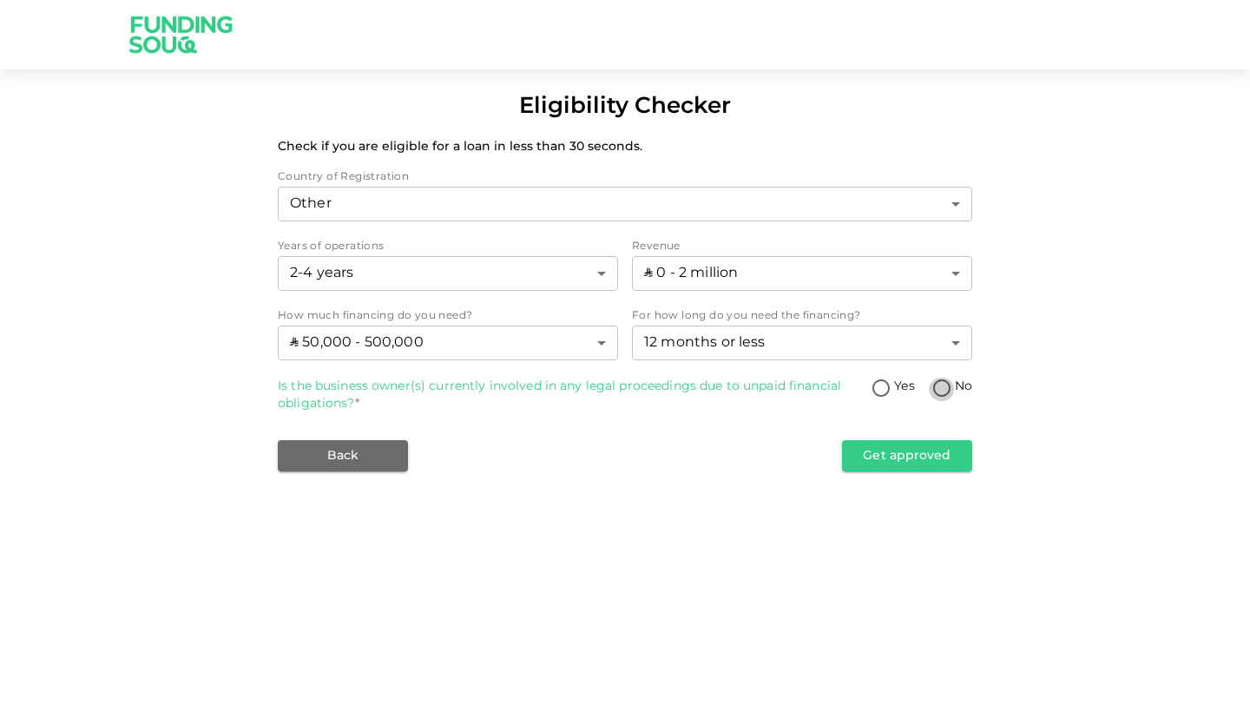
click at [945, 385] on input "No" at bounding box center [942, 389] width 26 height 23
radio input "true"
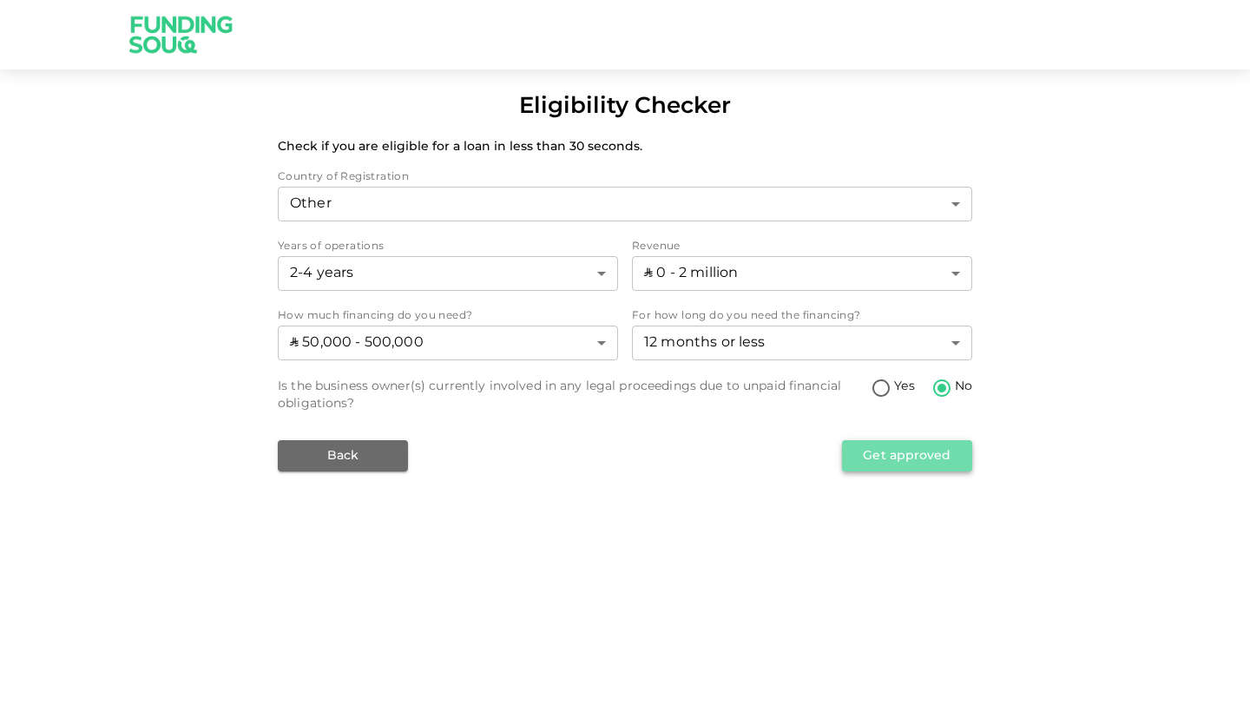
click at [896, 451] on button "Get approved" at bounding box center [907, 455] width 130 height 31
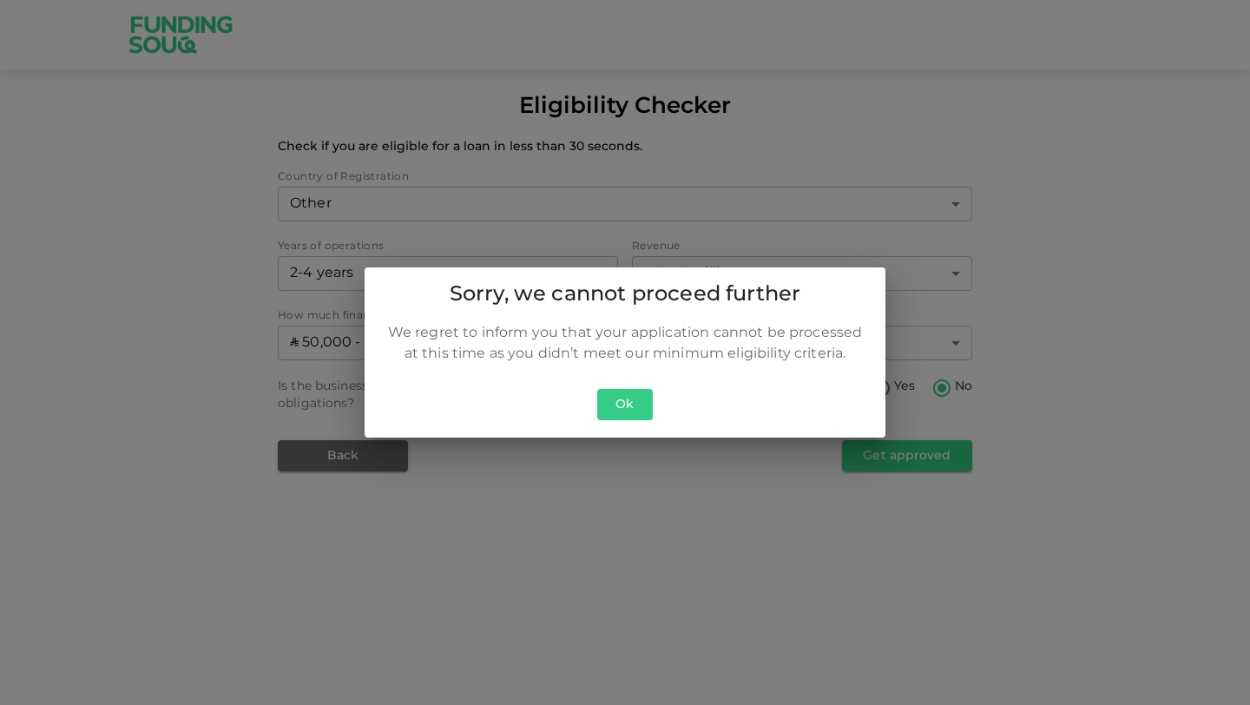
click at [631, 392] on button "Ok" at bounding box center [625, 405] width 56 height 32
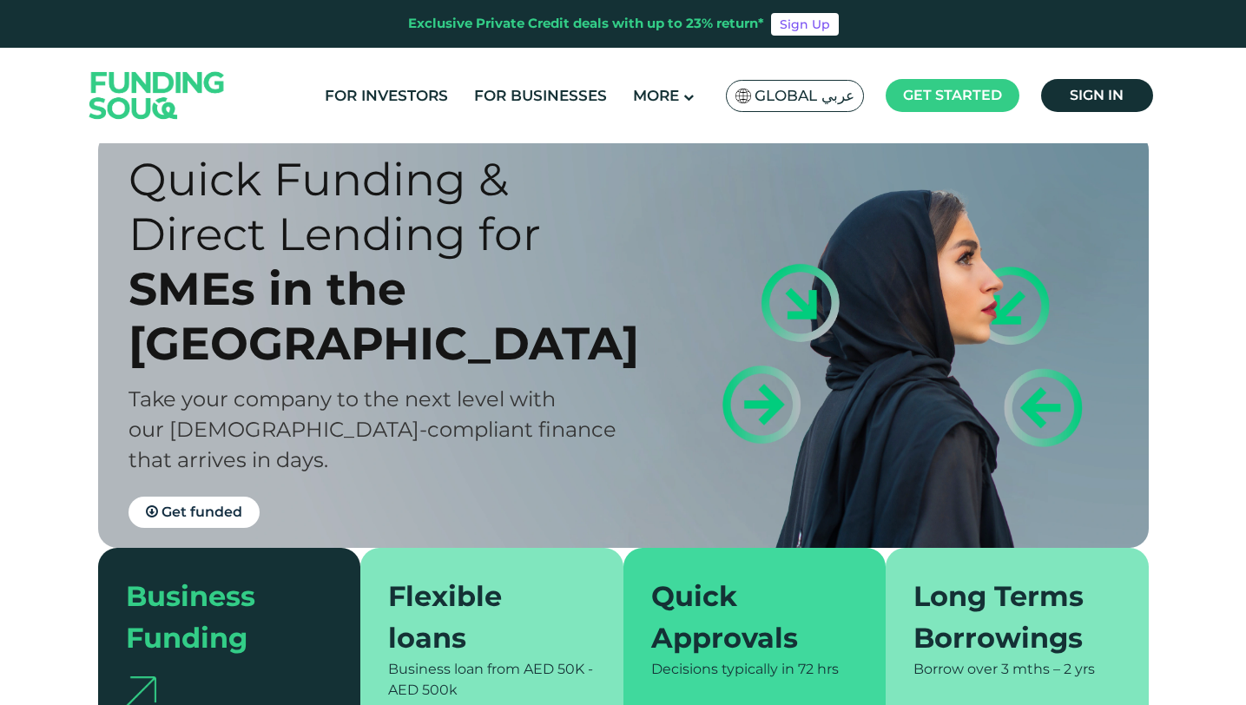
scroll to position [27, 0]
